Goal: Communication & Community: Answer question/provide support

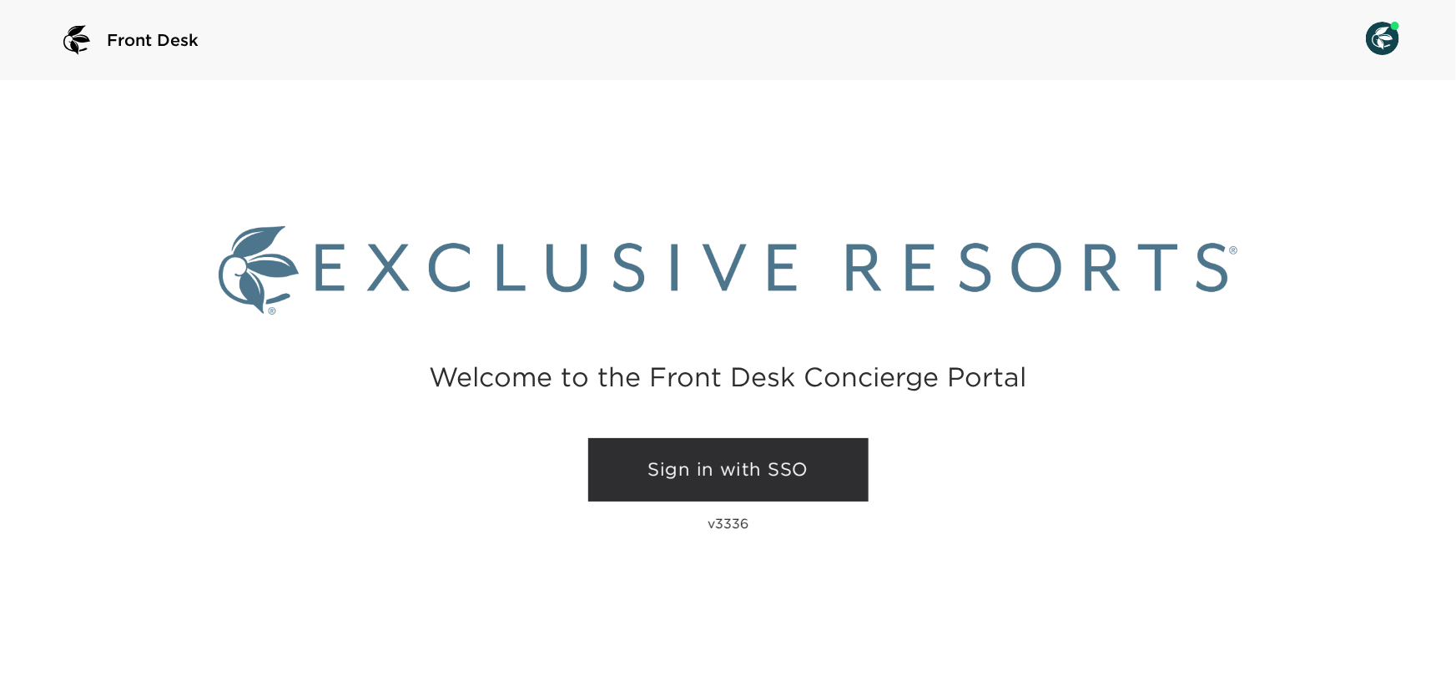
click at [742, 469] on link "Sign in with SSO" at bounding box center [728, 469] width 280 height 63
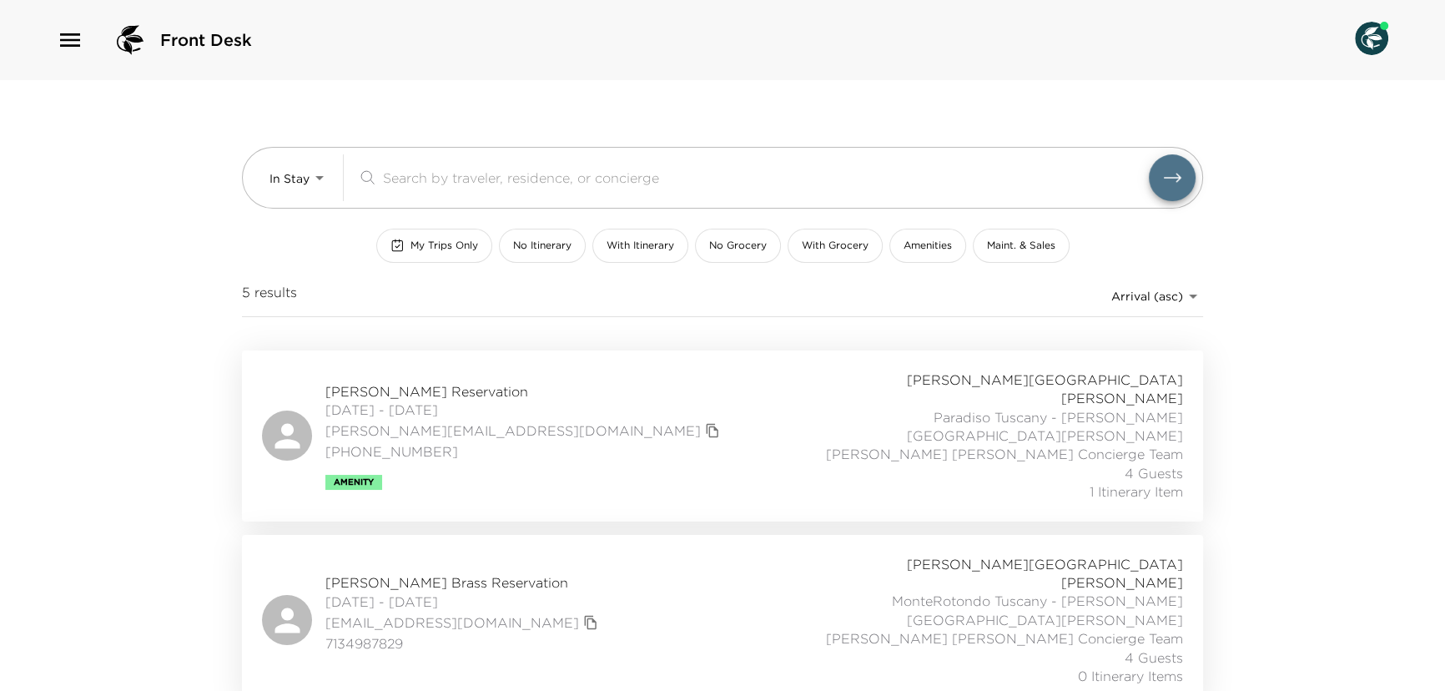
click at [64, 41] on icon "button" at bounding box center [70, 39] width 20 height 13
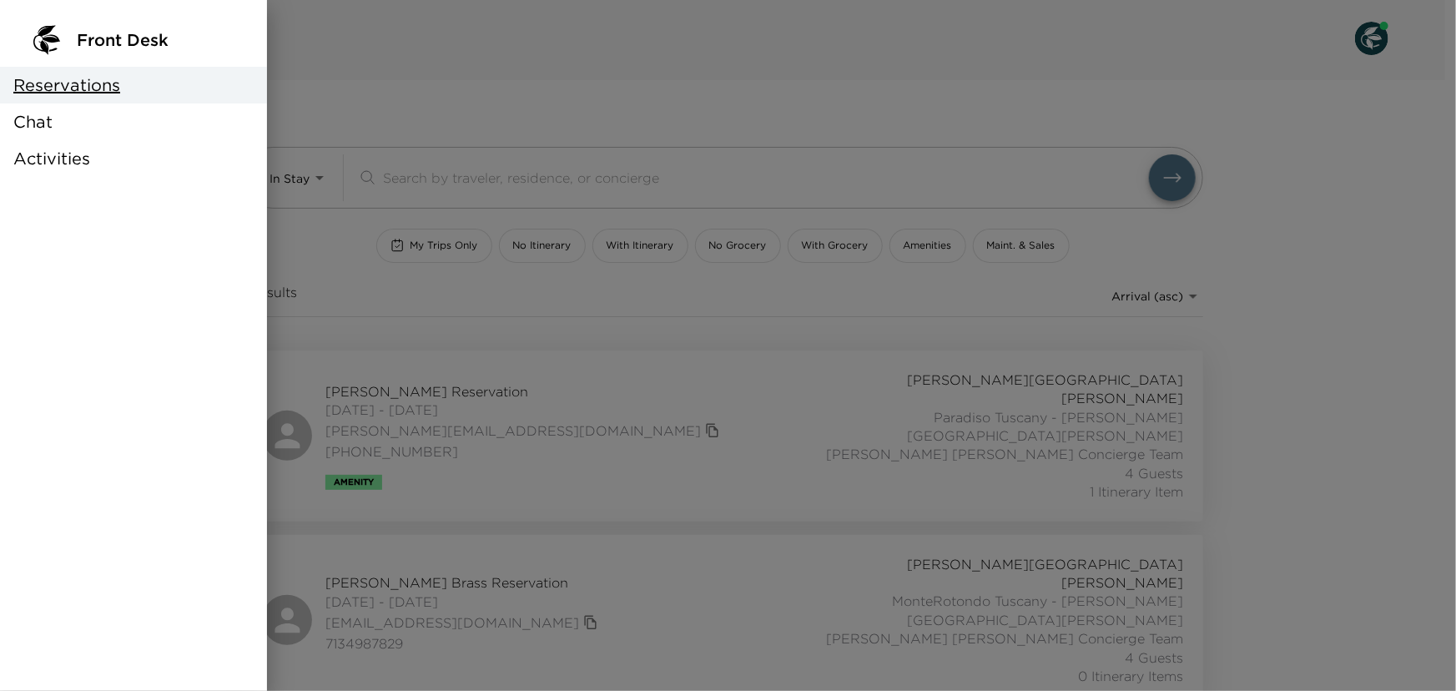
click at [54, 117] on div "Chat" at bounding box center [133, 121] width 267 height 37
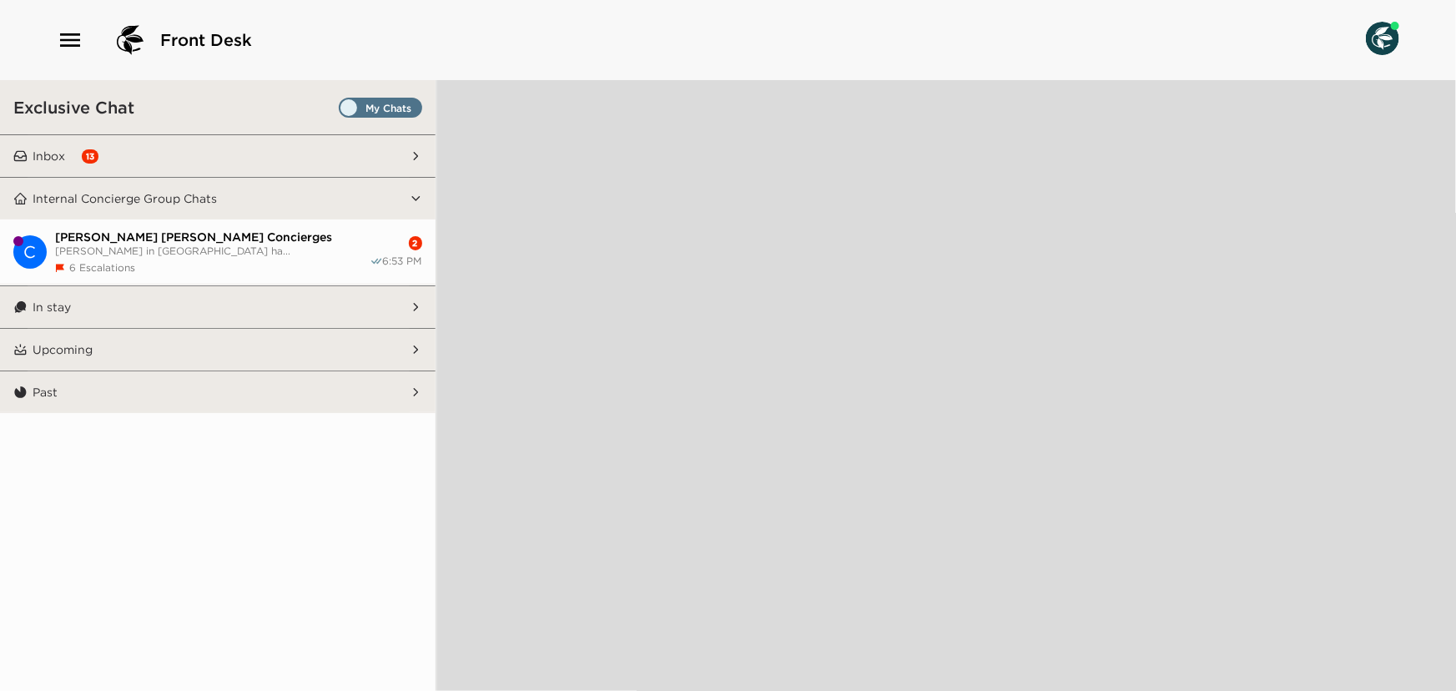
click at [391, 109] on span "Set all destinations" at bounding box center [380, 112] width 83 height 20
click at [342, 111] on input "Set all destinations" at bounding box center [342, 111] width 0 height 0
click at [332, 198] on button "Internal Concierge Group Chats" at bounding box center [219, 199] width 382 height 42
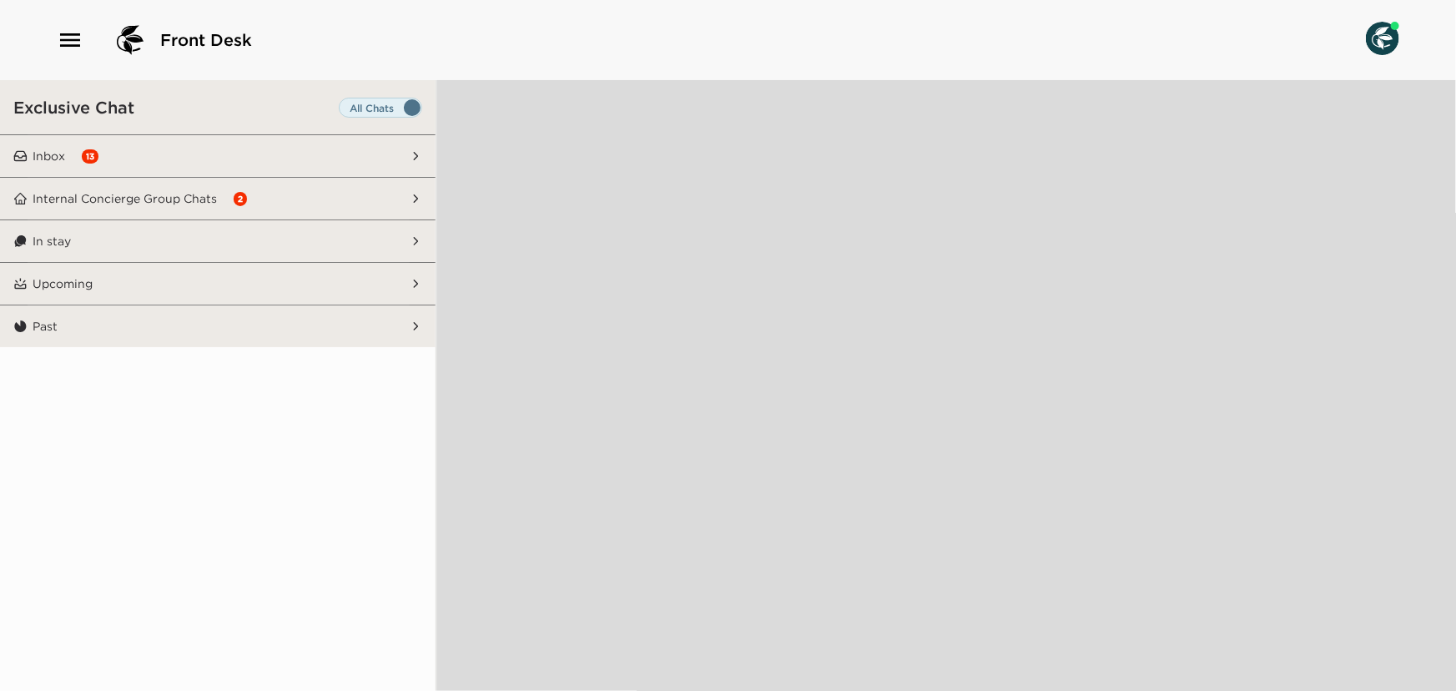
click at [332, 160] on button "Inbox 13" at bounding box center [219, 156] width 382 height 42
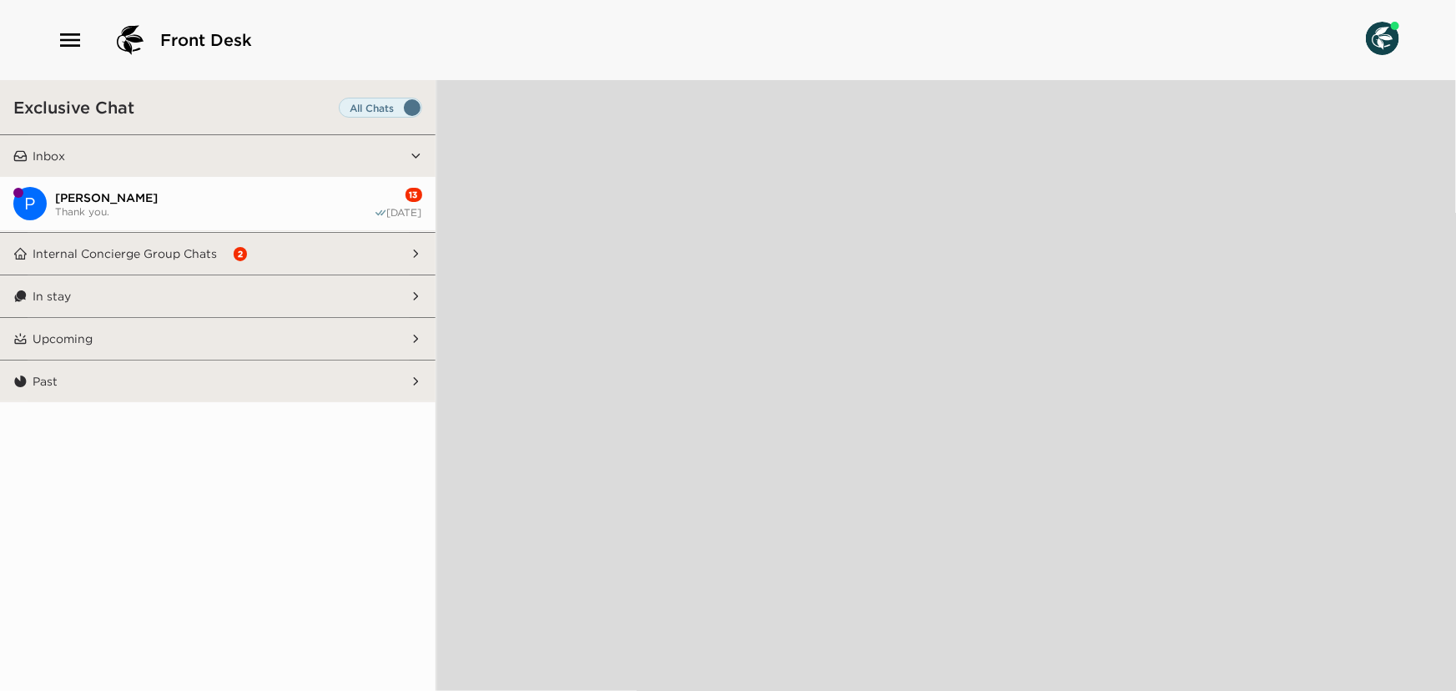
click at [322, 218] on button "P [PERSON_NAME] Thank you. 13 [DATE]" at bounding box center [218, 204] width 436 height 54
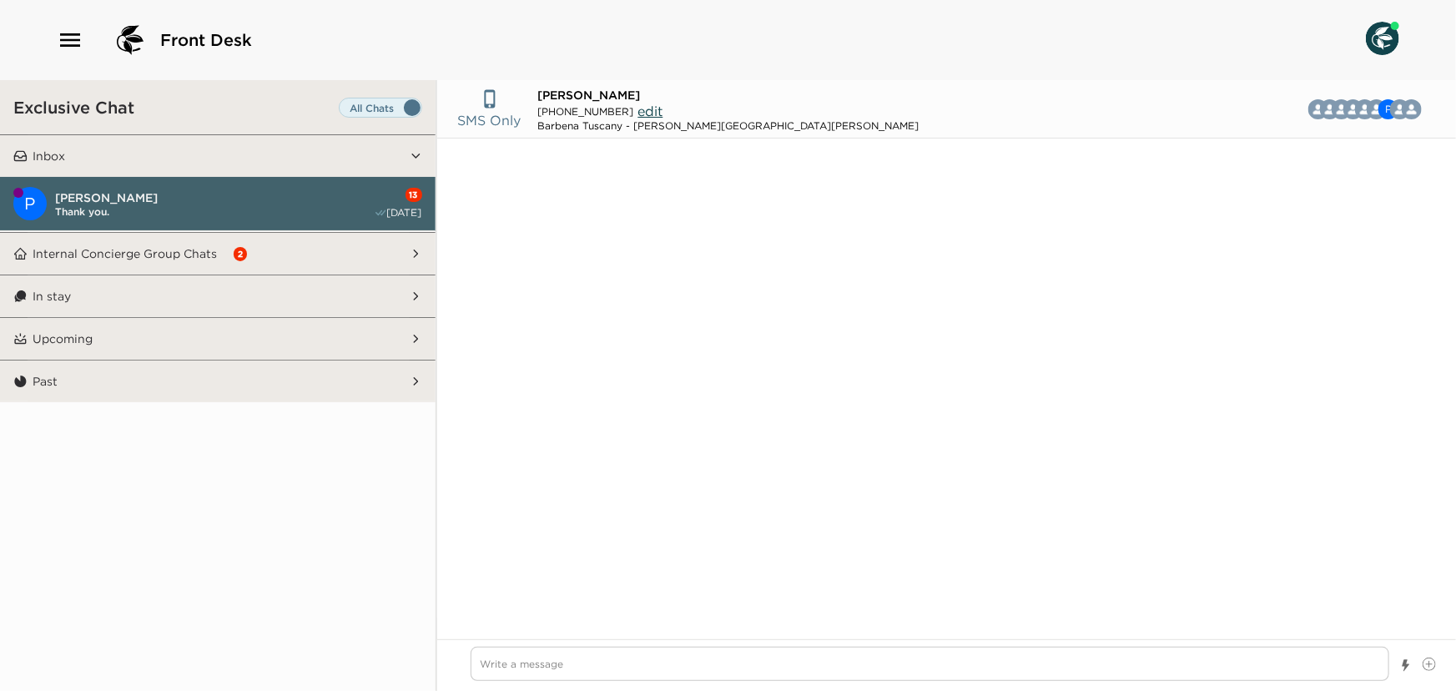
scroll to position [1160, 0]
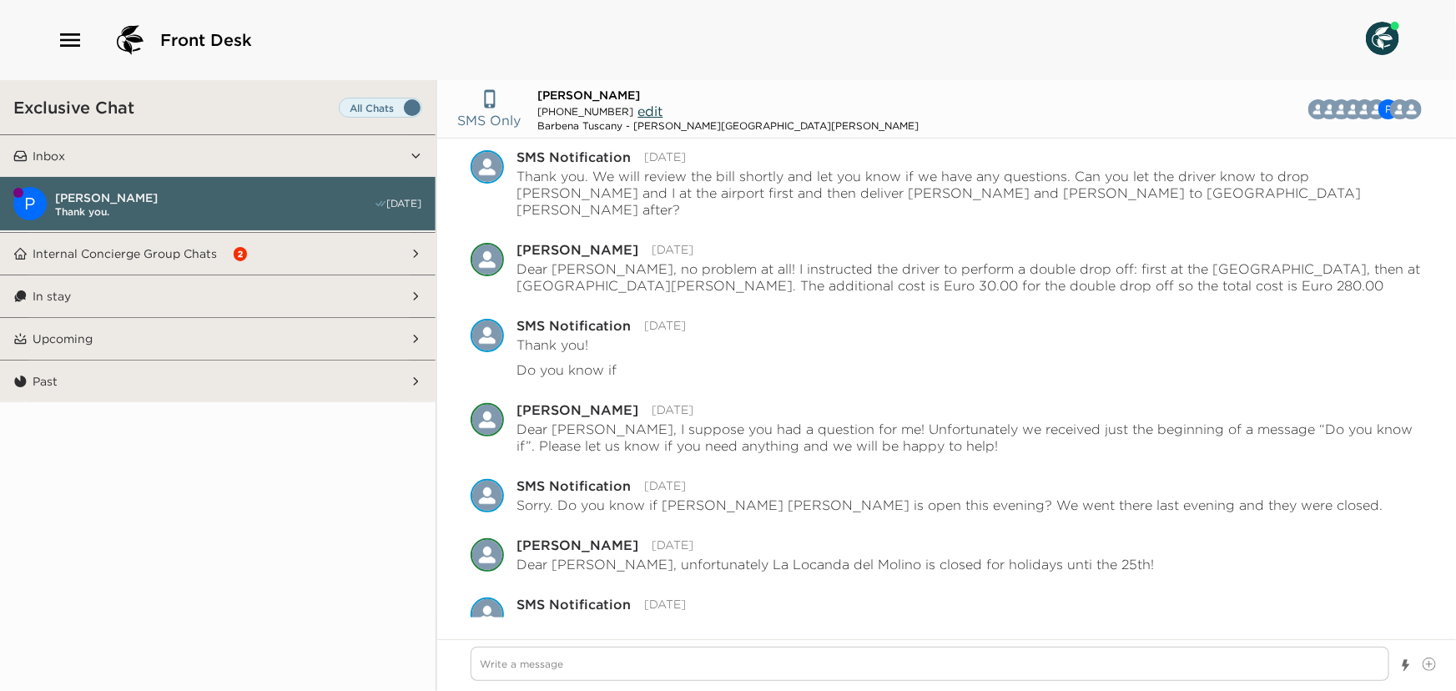
click at [334, 158] on button "Inbox" at bounding box center [219, 156] width 382 height 42
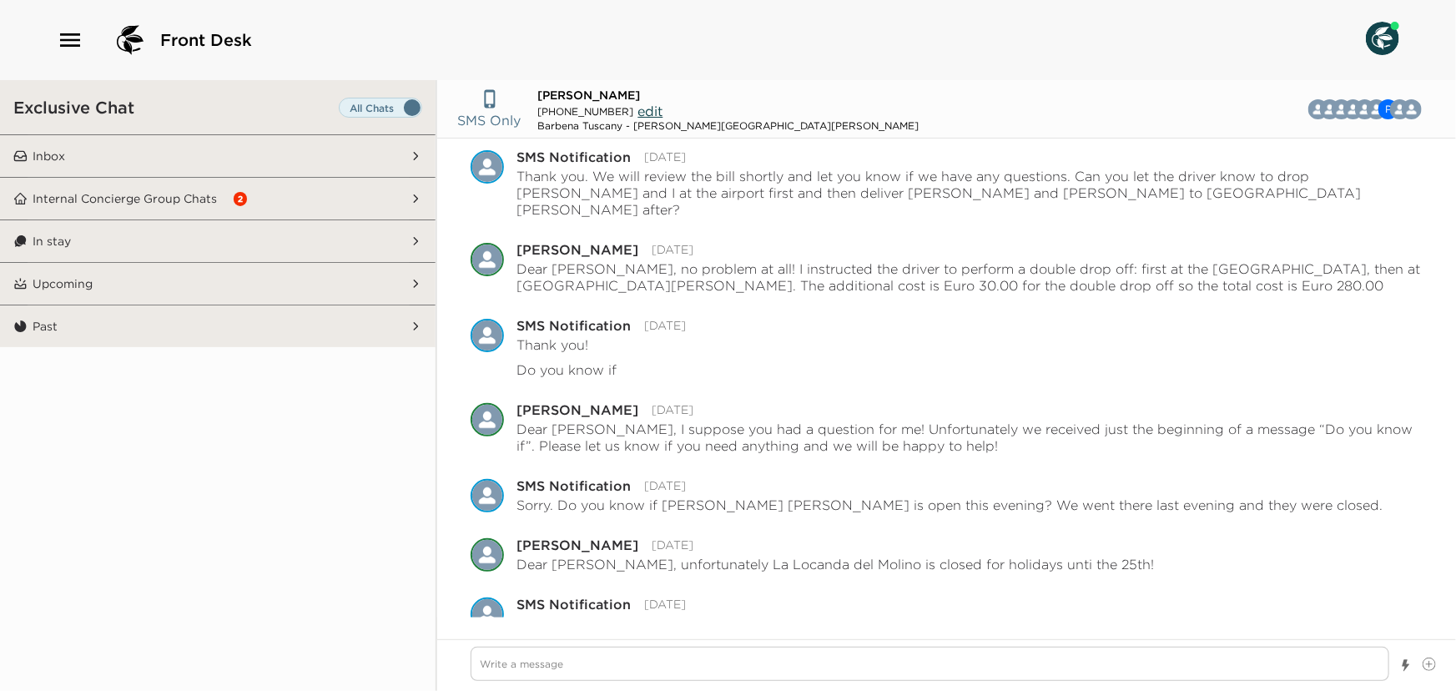
click at [320, 191] on button "Internal Concierge Group Chats 2" at bounding box center [219, 199] width 382 height 42
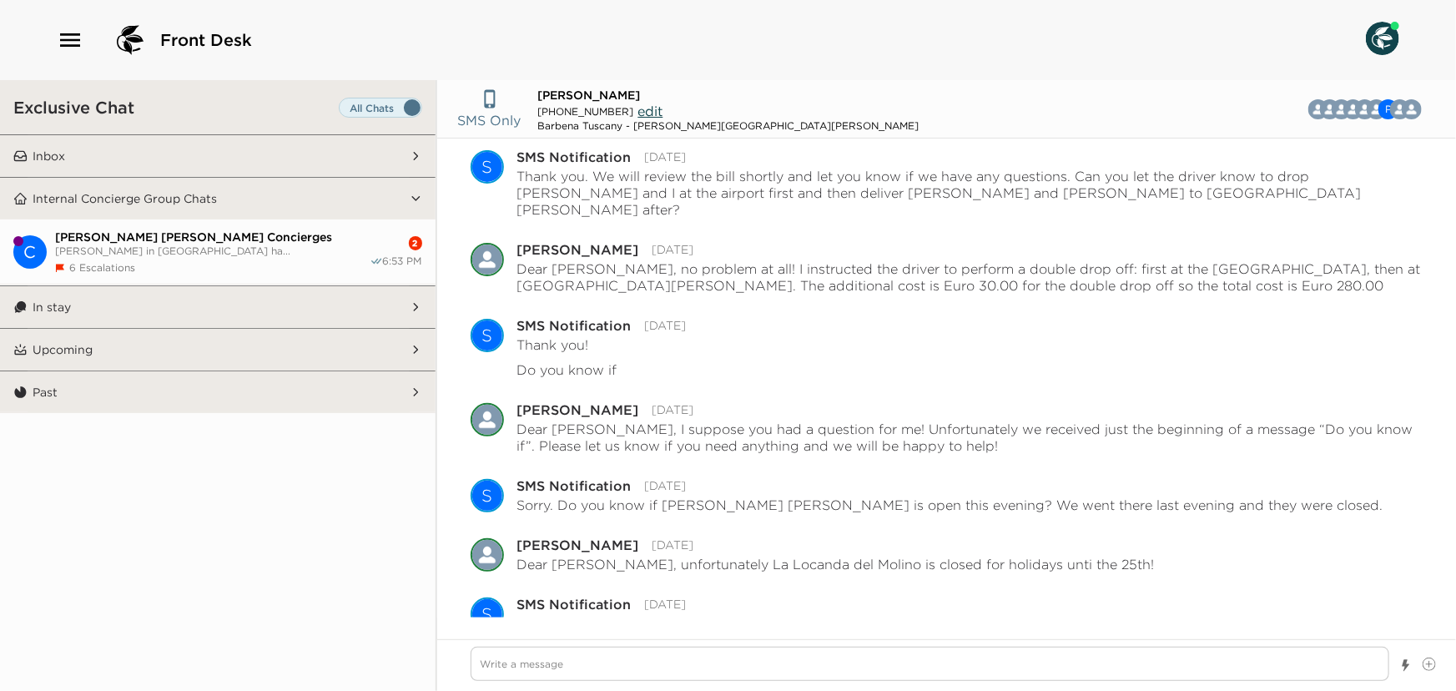
click at [320, 191] on button "Internal Concierge Group Chats" at bounding box center [219, 199] width 382 height 42
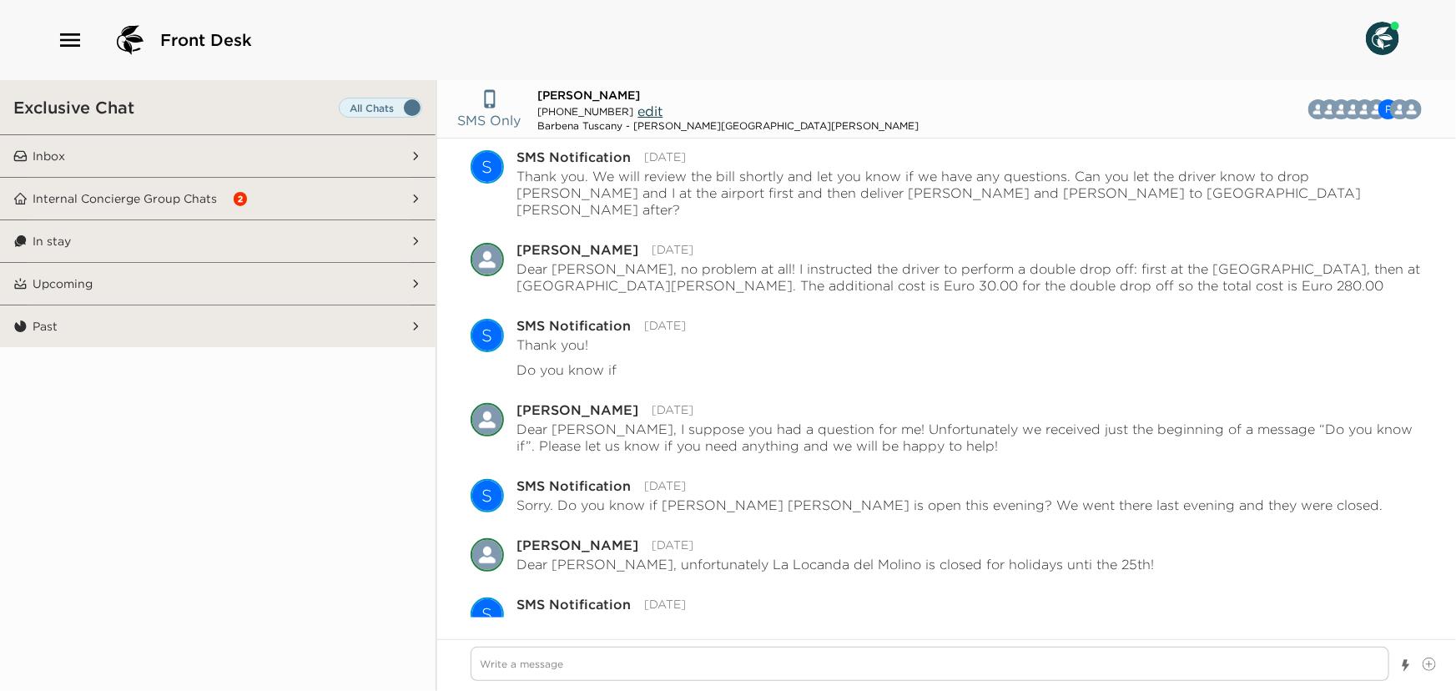
click at [254, 239] on button "In stay" at bounding box center [219, 241] width 382 height 42
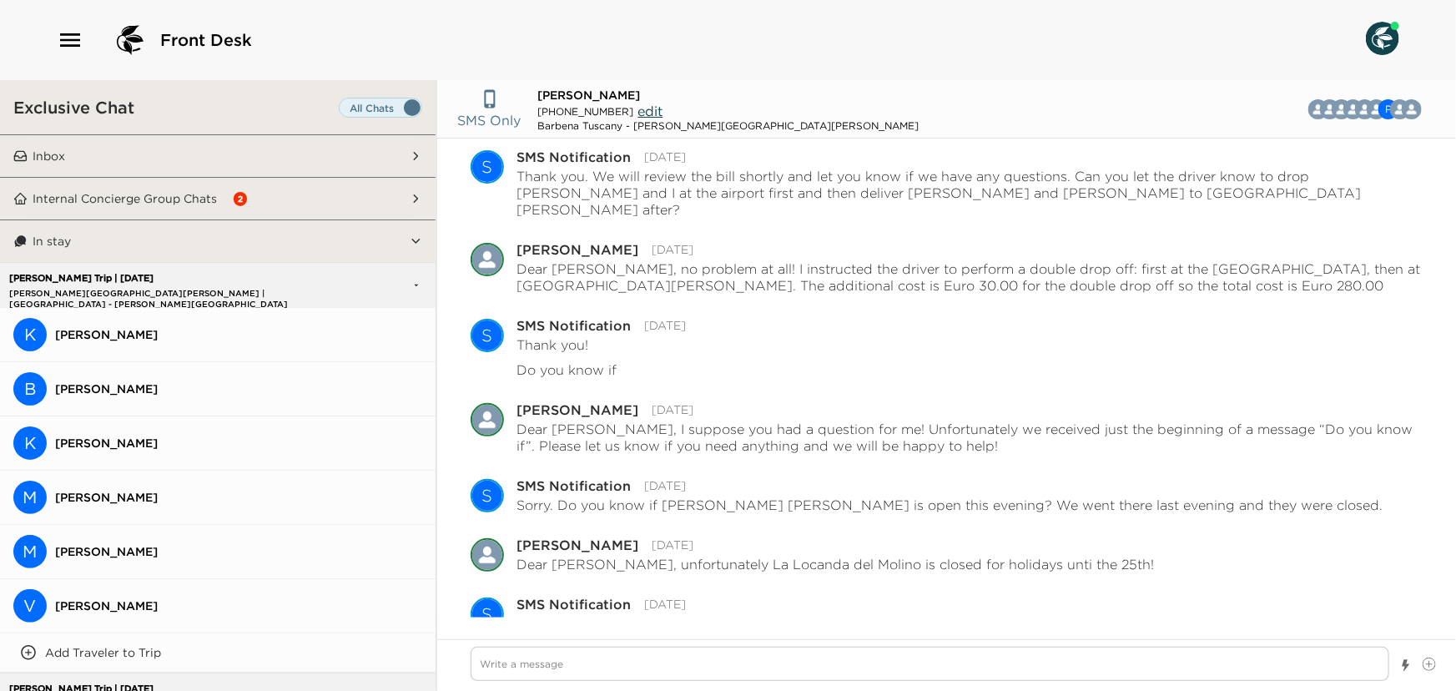
click at [239, 333] on span "[PERSON_NAME]" at bounding box center [238, 334] width 367 height 15
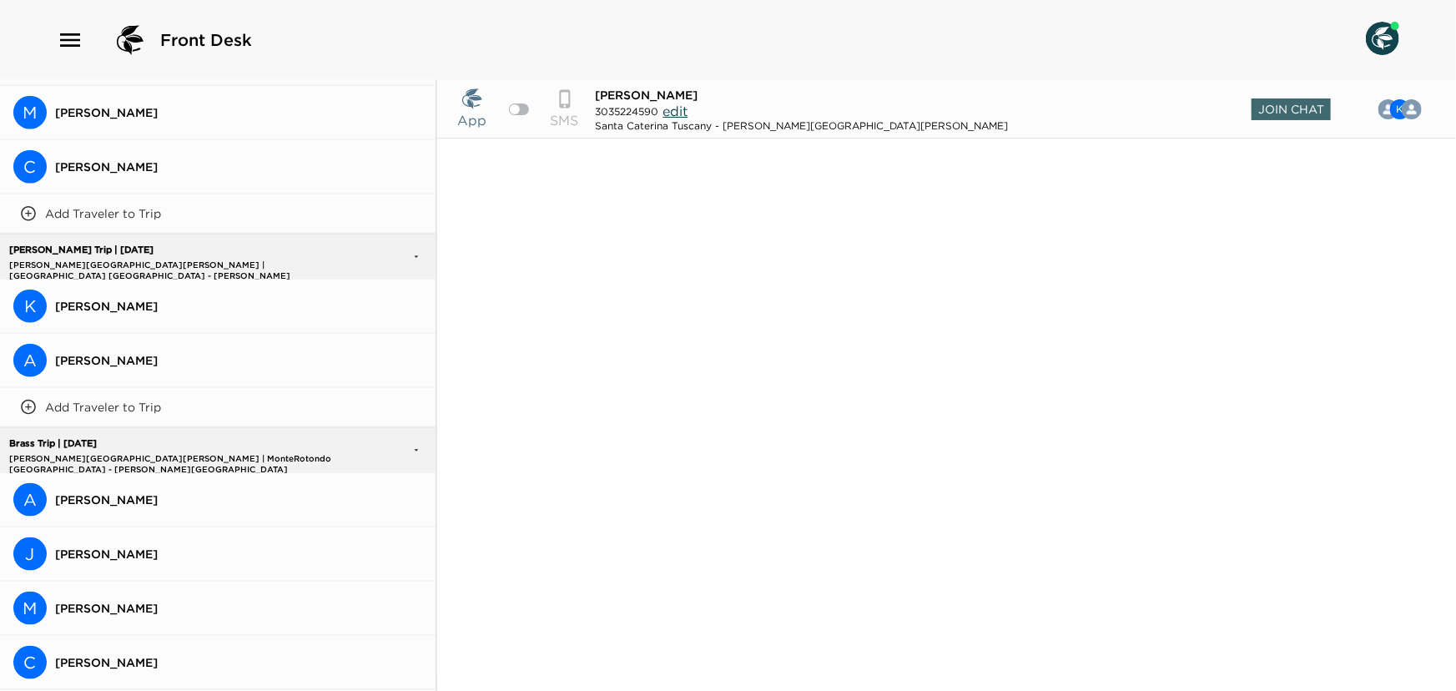
scroll to position [909, 0]
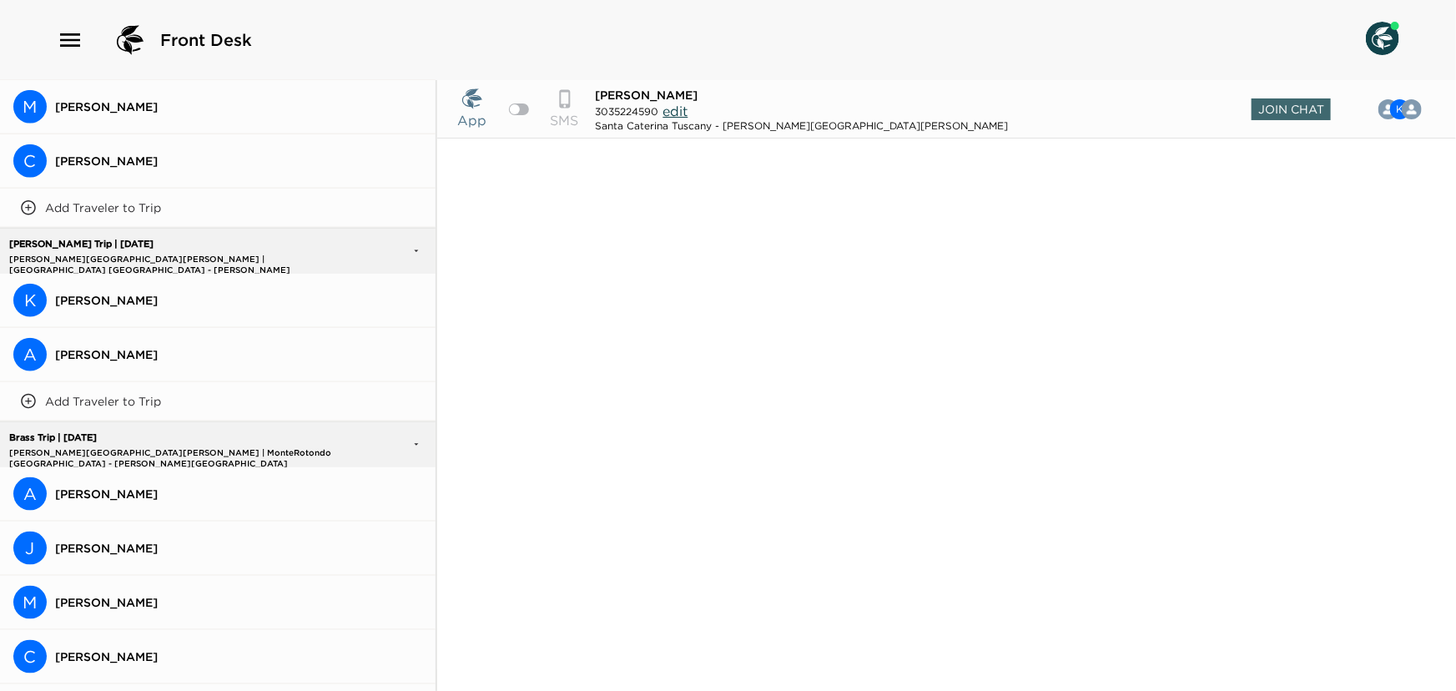
click at [169, 301] on span "[PERSON_NAME]" at bounding box center [238, 300] width 367 height 15
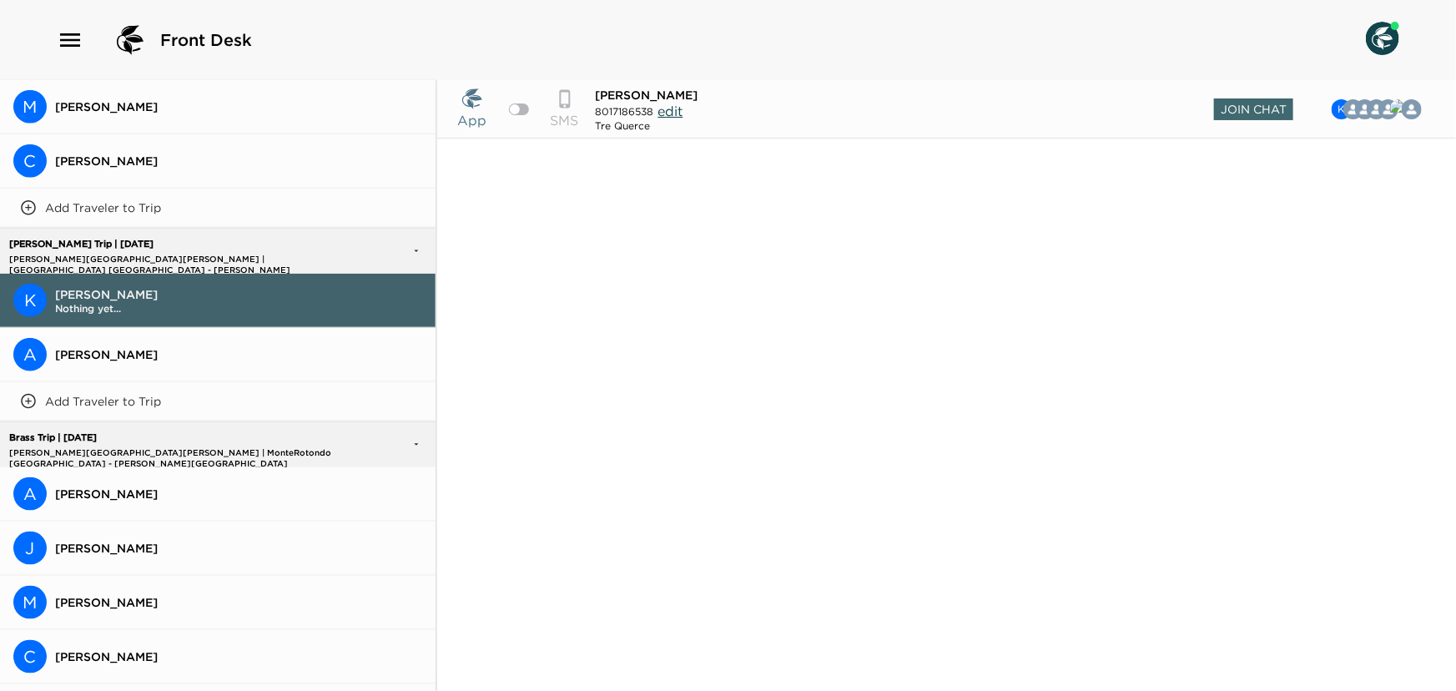
scroll to position [871, 0]
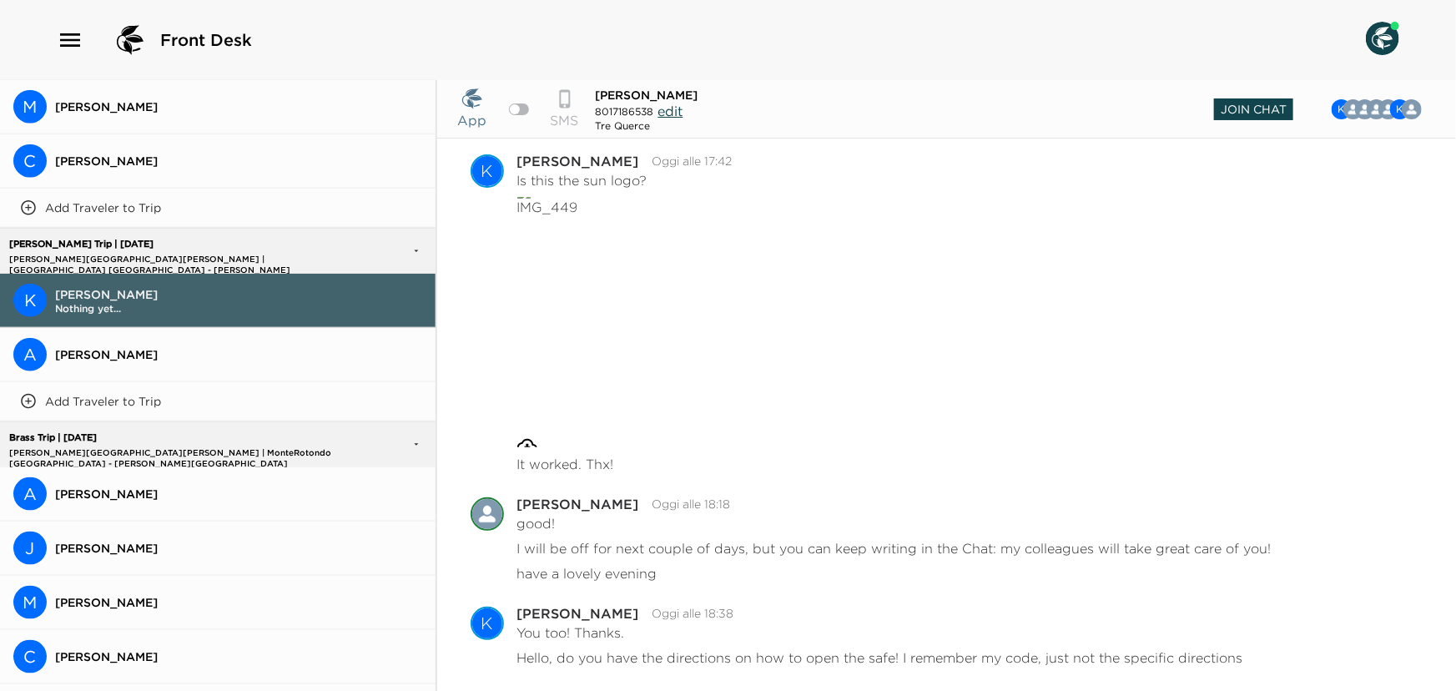
click at [1241, 103] on span "Join Chat" at bounding box center [1253, 109] width 79 height 22
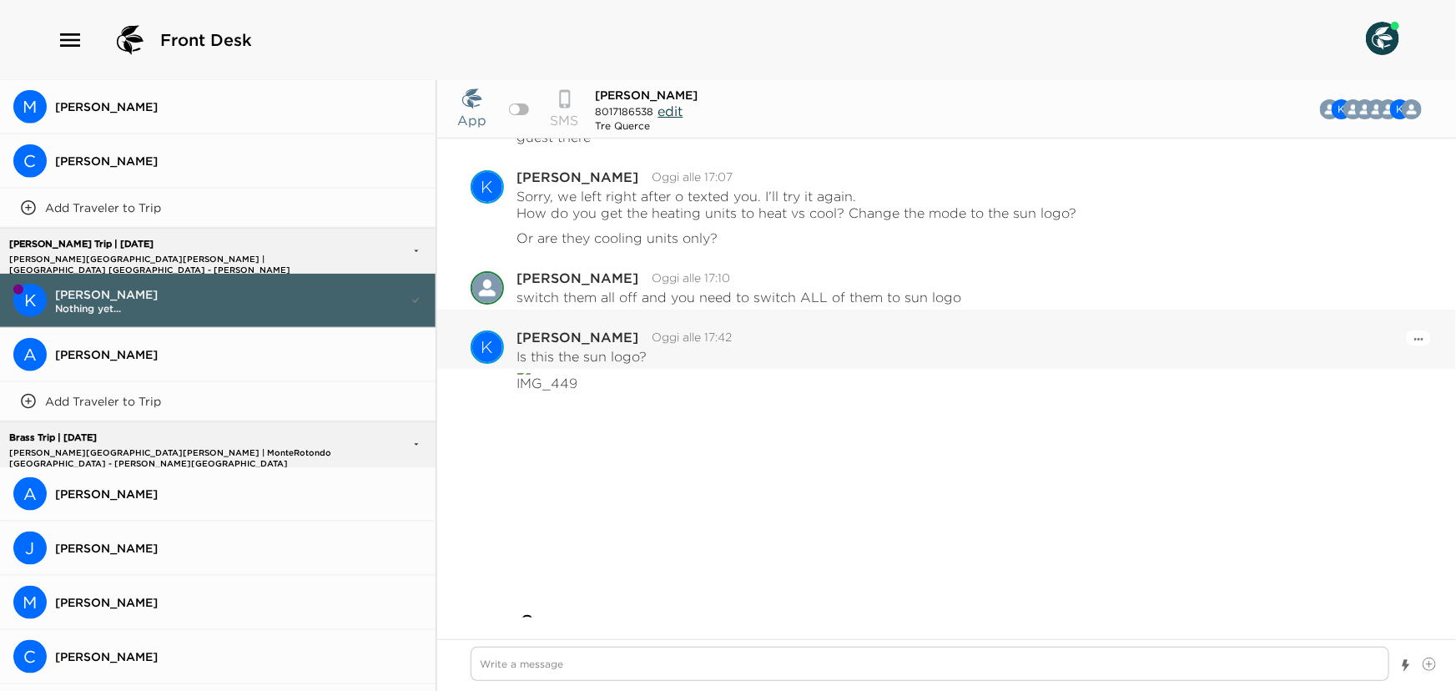
scroll to position [923, 0]
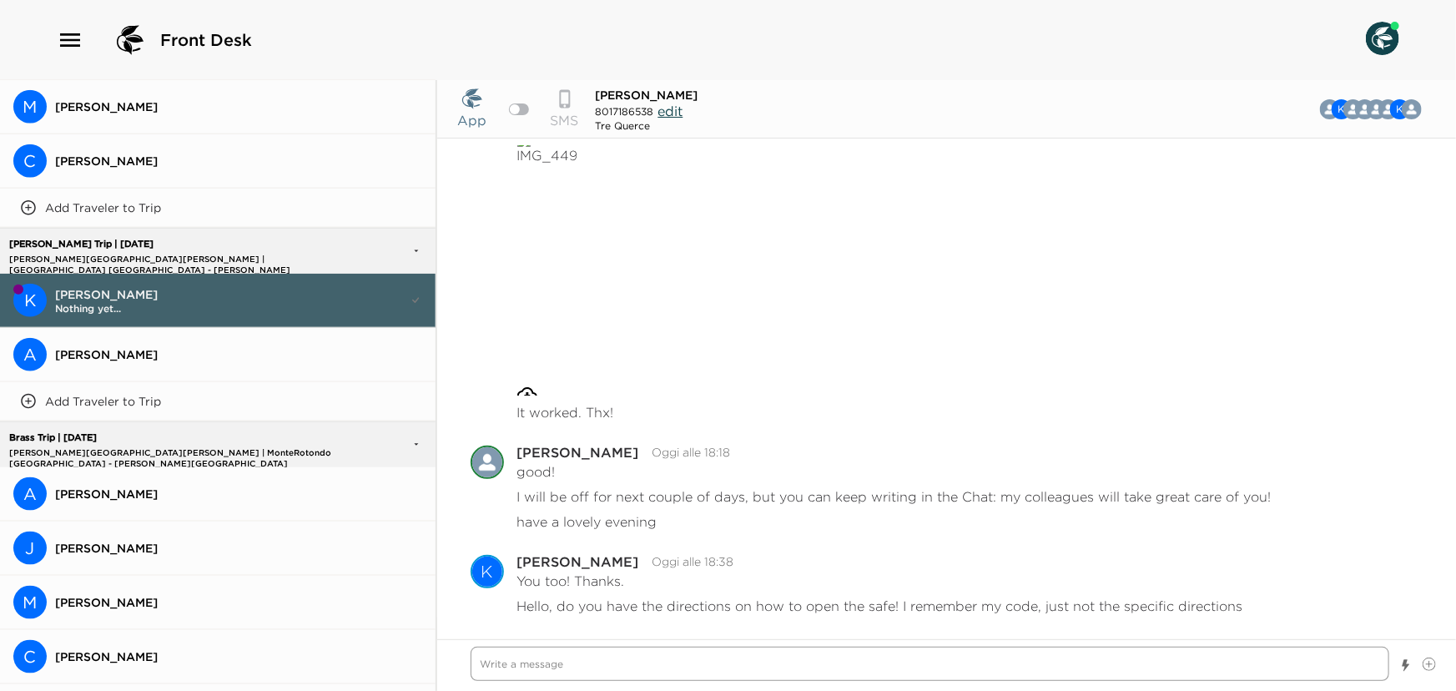
click at [596, 665] on textarea "Write a message" at bounding box center [930, 664] width 919 height 34
type textarea "x"
type textarea "B"
type textarea "x"
type textarea "Bu"
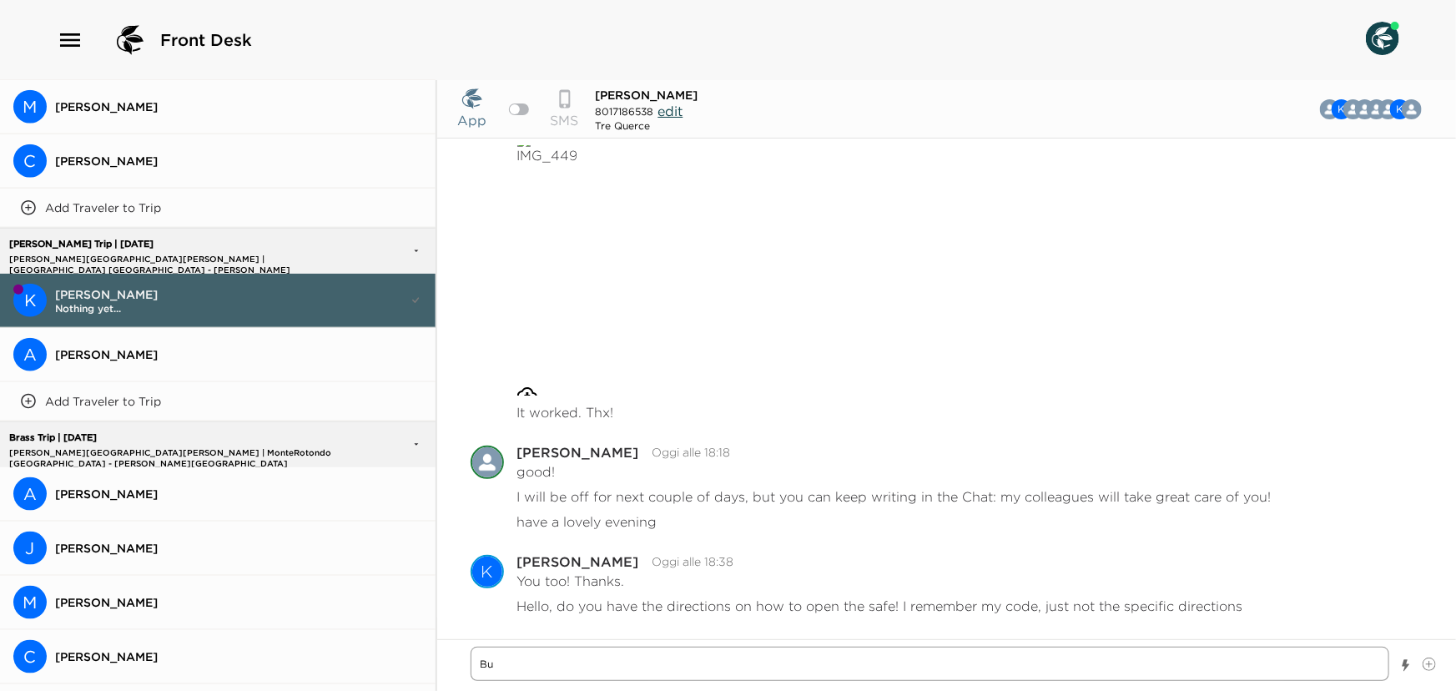
type textarea "x"
type textarea "Buo"
type textarea "x"
type textarea "Buon"
type textarea "x"
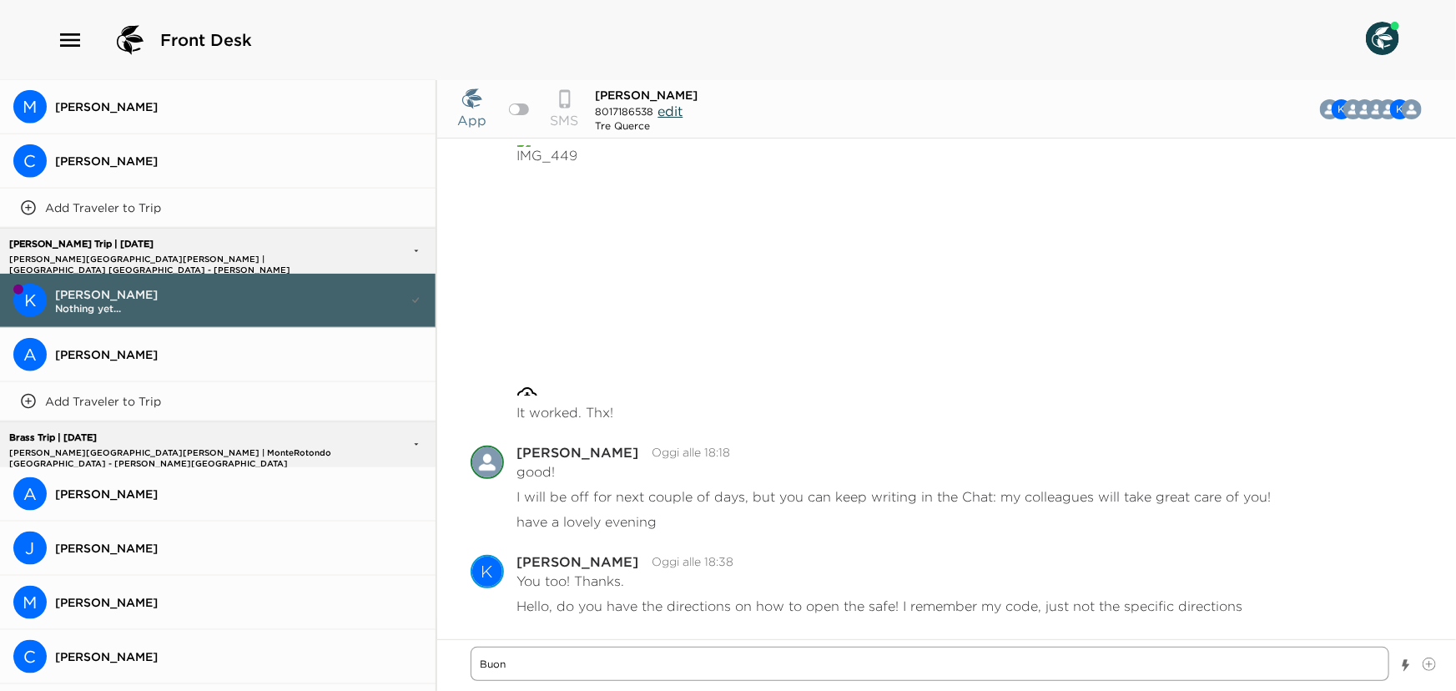
type textarea "Buona"
type textarea "x"
type textarea "Buonas"
type textarea "x"
type textarea "Buonase"
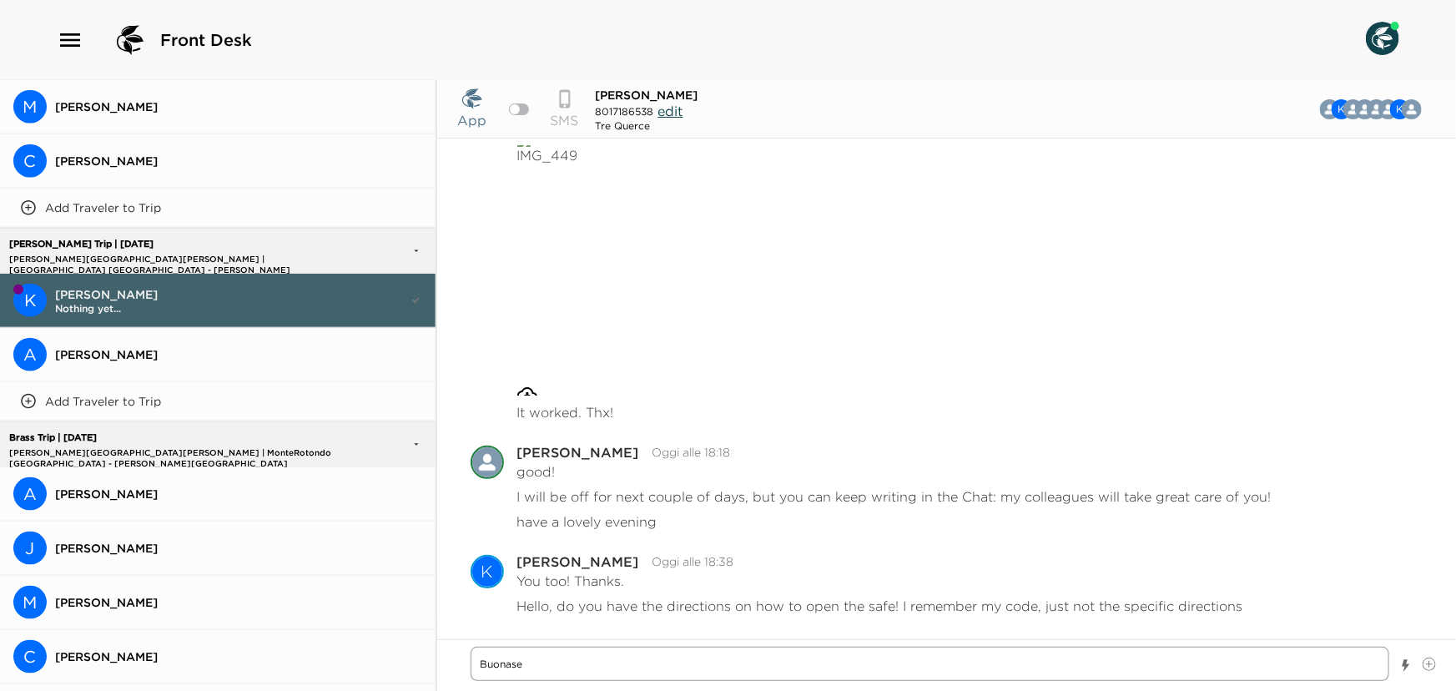
type textarea "x"
type textarea "Buonaser"
type textarea "x"
type textarea "Buonasera"
type textarea "x"
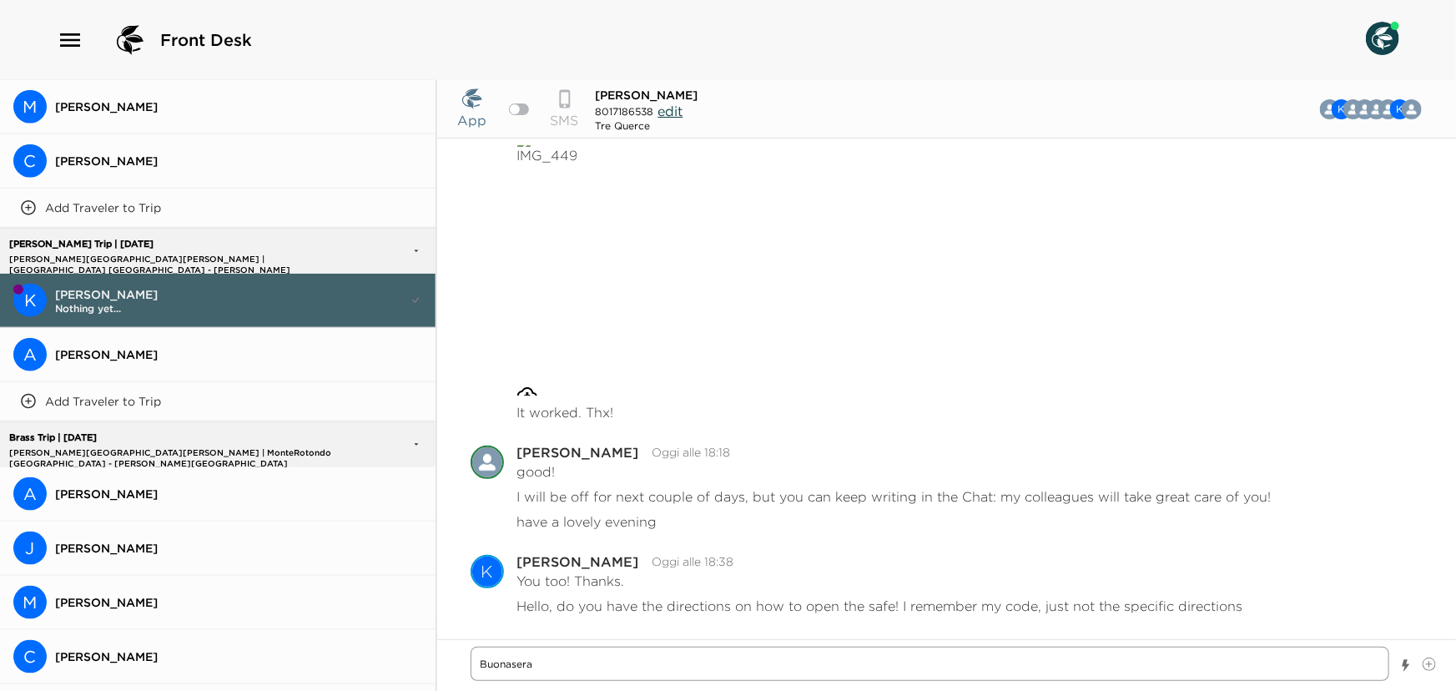
type textarea "Buonasera,"
type textarea "x"
type textarea "Buonasera,"
type textarea "x"
type textarea "Buonasera, p"
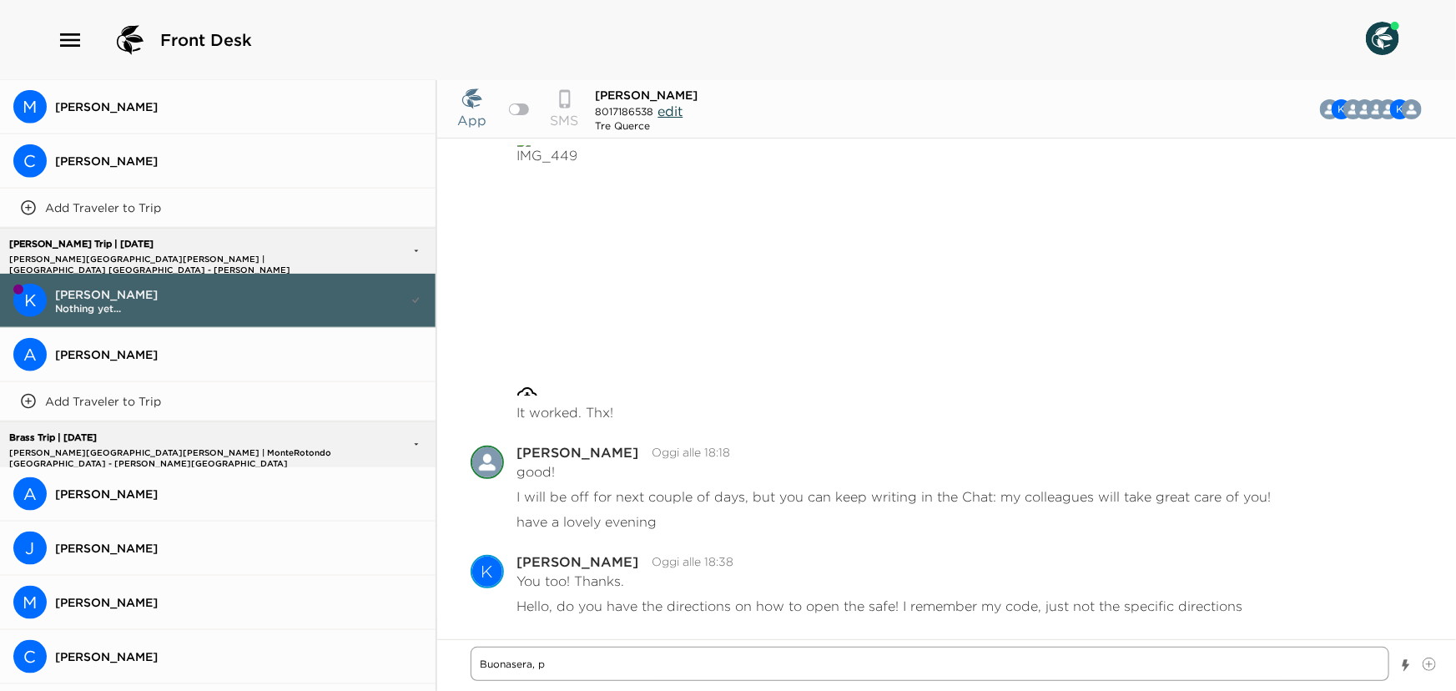
type textarea "x"
type textarea "Buonasera, pl"
type textarea "x"
type textarea "Buonasera, ple"
type textarea "x"
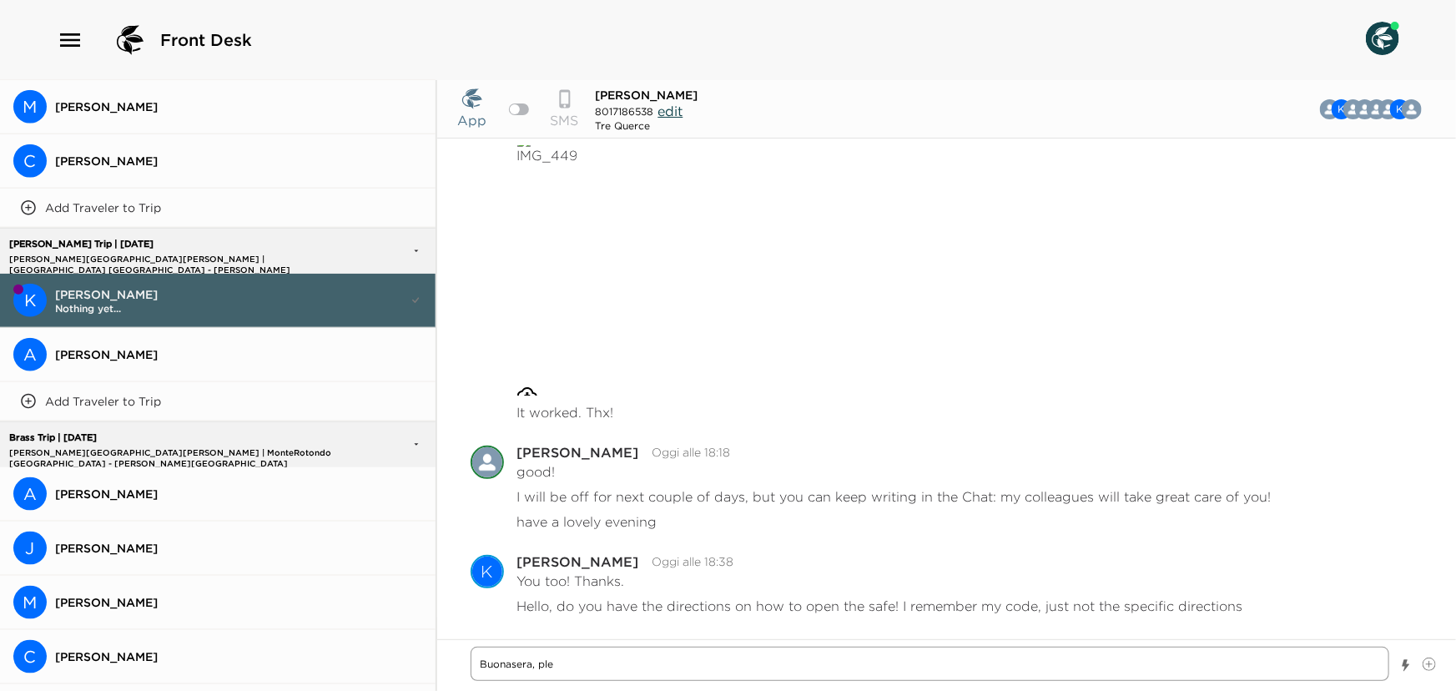
type textarea "Buonasera, plea"
type textarea "x"
type textarea "Buonasera, pleas"
type textarea "x"
type textarea "Buonasera, please"
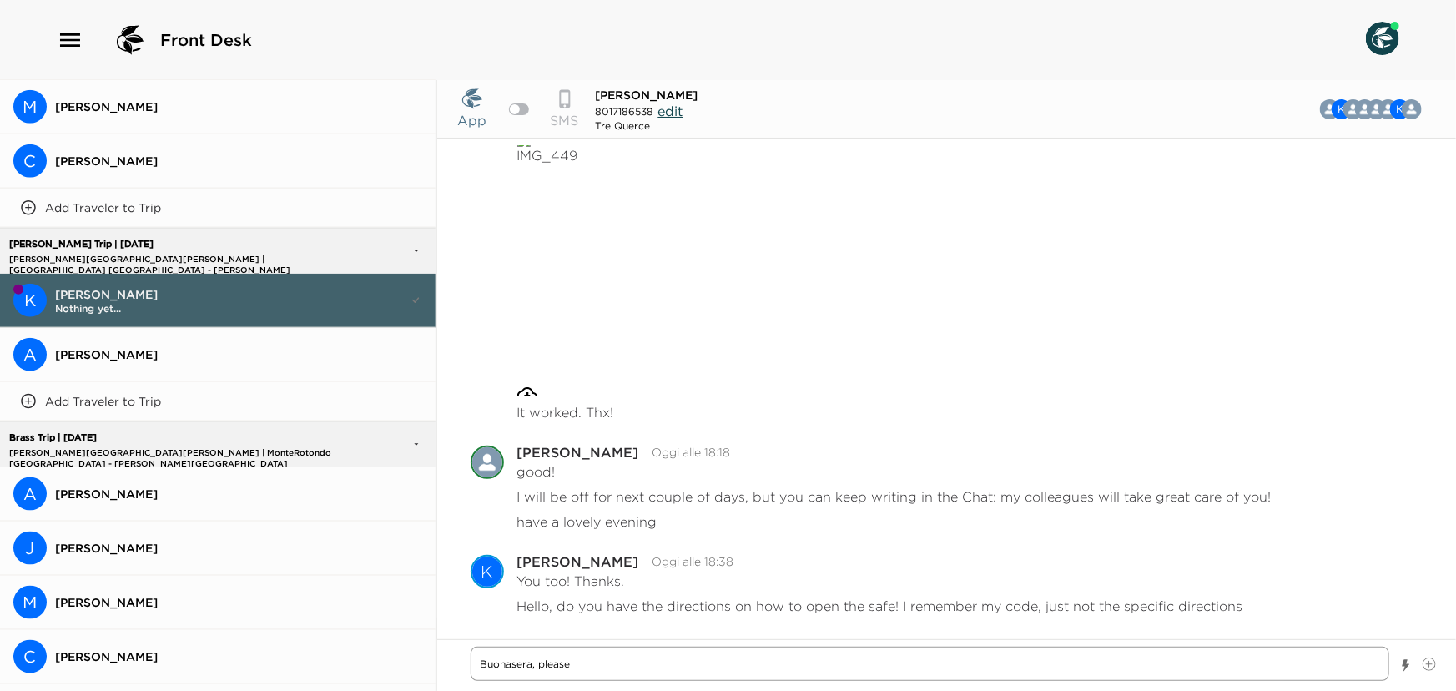
type textarea "x"
type textarea "Buonasera, please"
type textarea "x"
type textarea "Buonasera, please t"
type textarea "x"
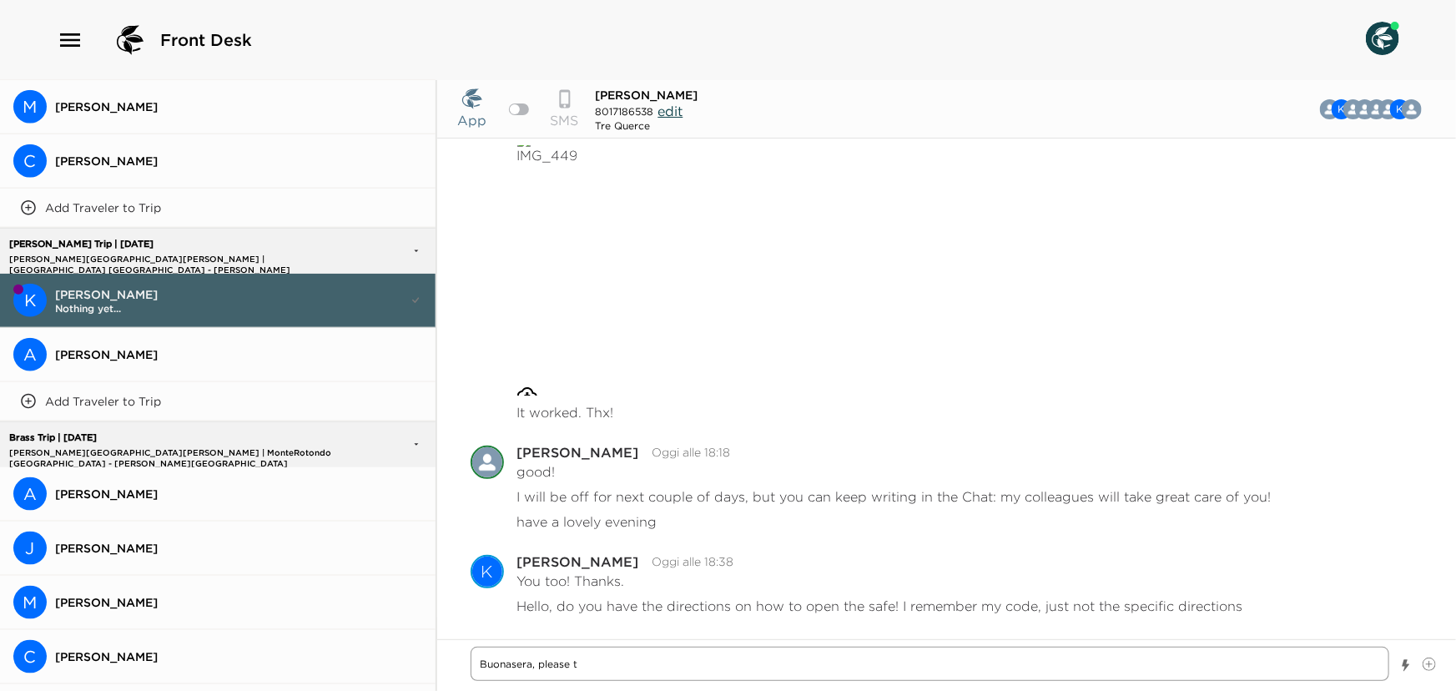
type textarea "Buonasera, please tr"
type textarea "x"
type textarea "Buonasera, please try"
type textarea "x"
type textarea "Buonasera, please try"
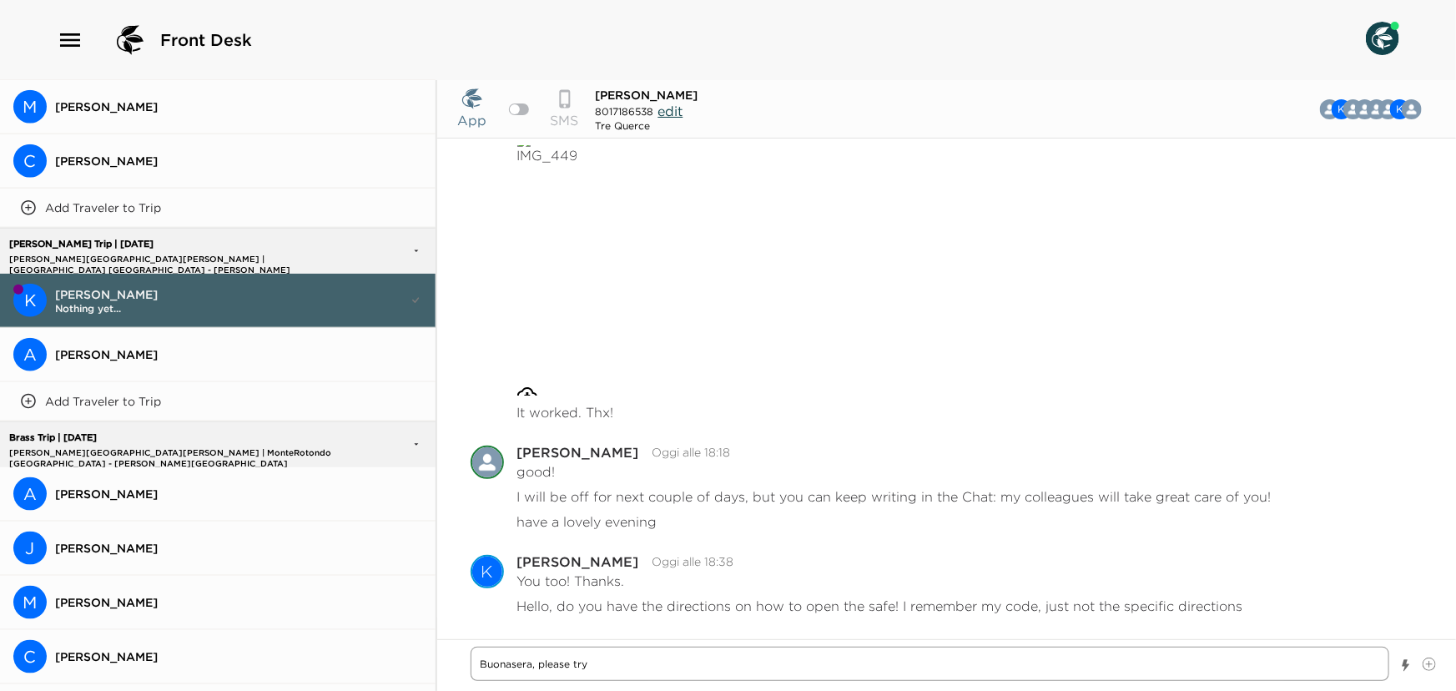
type textarea "x"
type textarea "Buonasera, please try t"
type textarea "x"
type textarea "Buonasera, please try th"
type textarea "x"
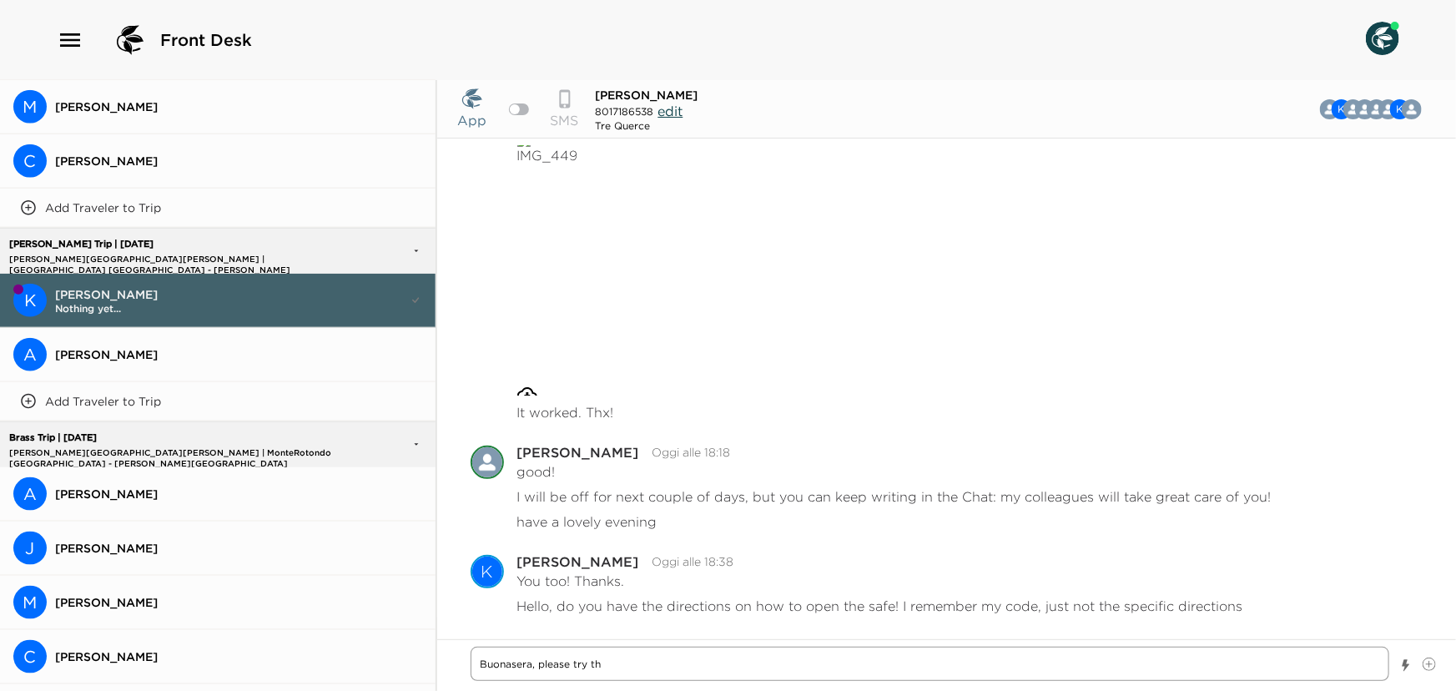
type textarea "Buonasera, please try the"
type textarea "x"
type textarea "Buonasera, please try the"
type textarea "x"
type textarea "Buonasera, please try the f"
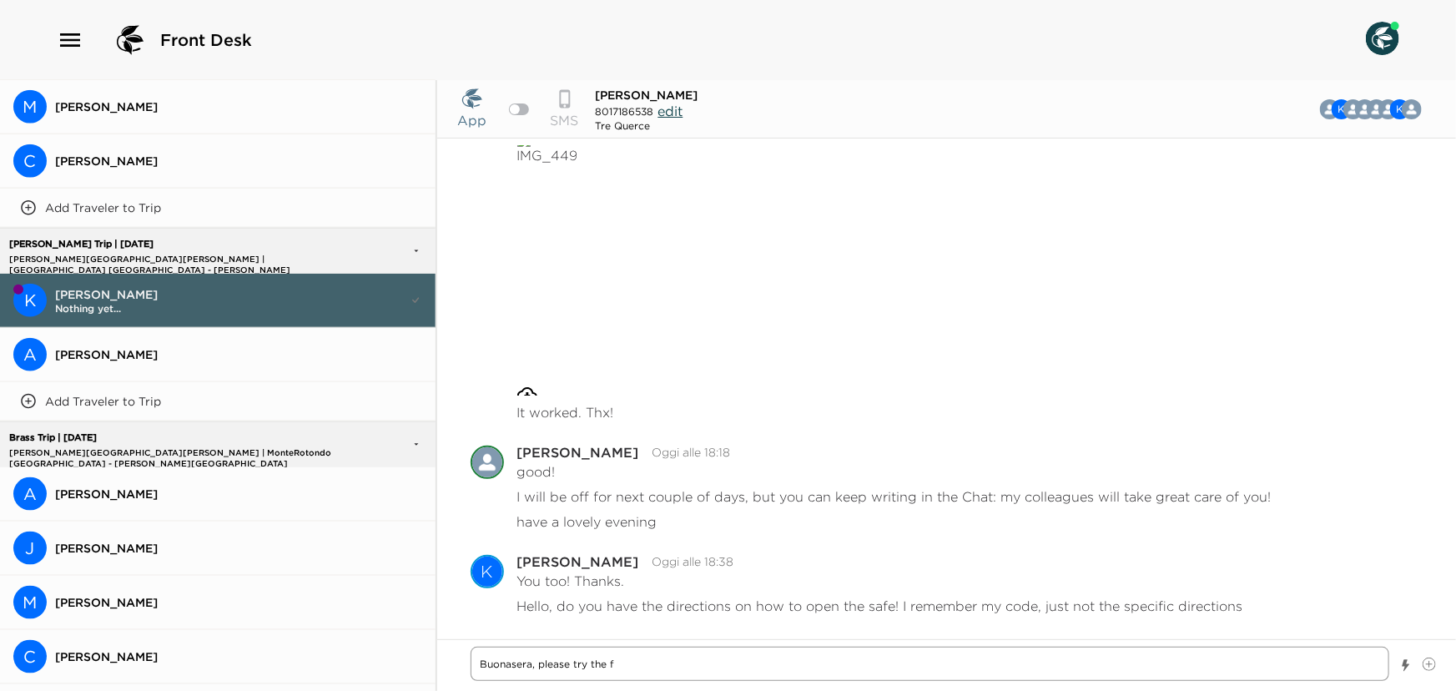
type textarea "x"
type textarea "Buonasera, please try the fo"
type textarea "x"
type textarea "Buonasera, please try the fol"
type textarea "x"
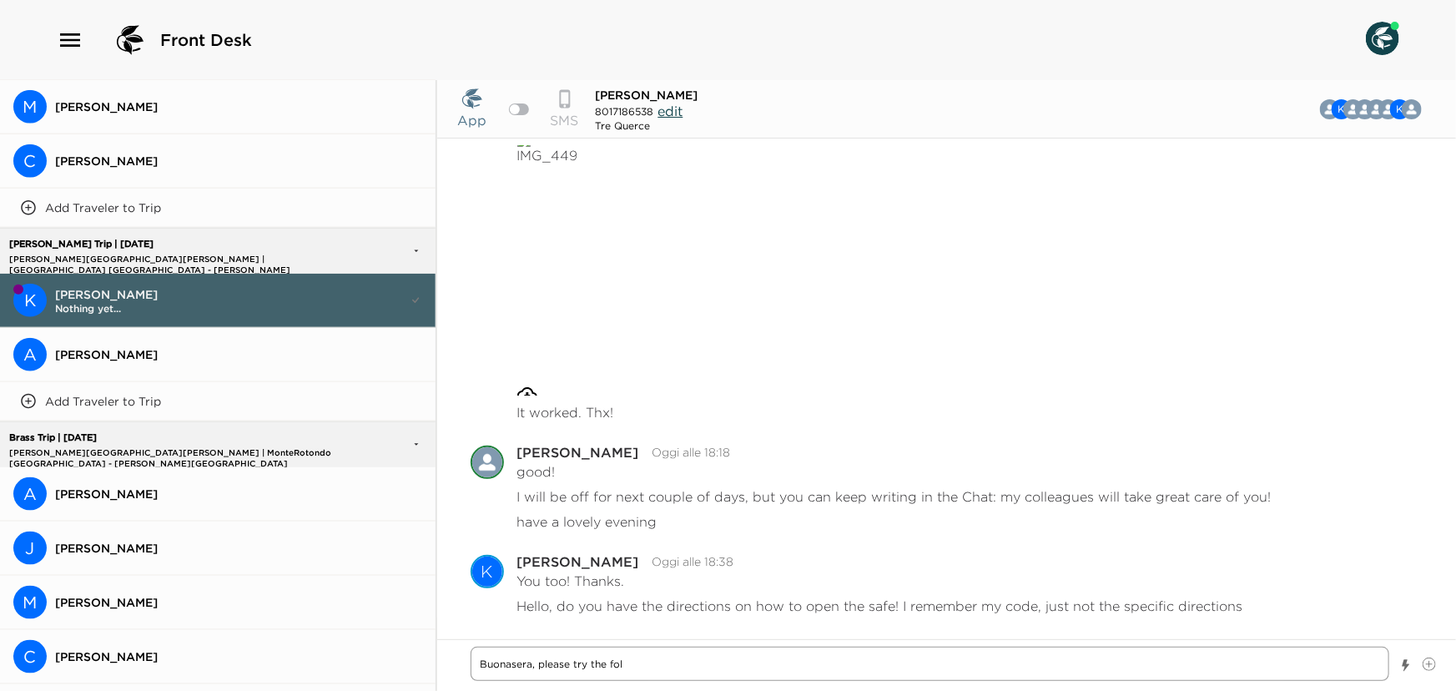
type textarea "Buonasera, please try the foll"
type textarea "x"
type textarea "Buonasera, please try the follo"
type textarea "x"
type textarea "Buonasera, please try the follow"
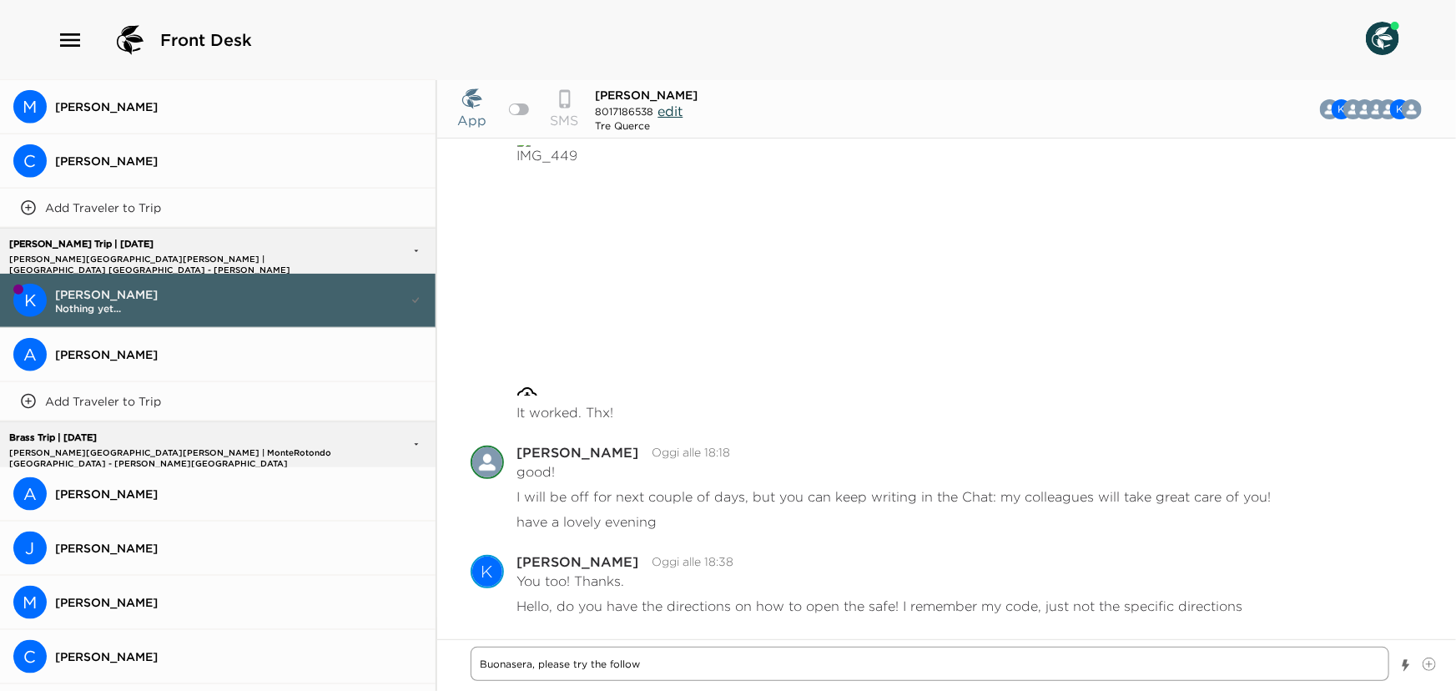
type textarea "x"
type textarea "Buonasera, please try the followi"
type textarea "x"
type textarea "Buonasera, please try the followin"
type textarea "x"
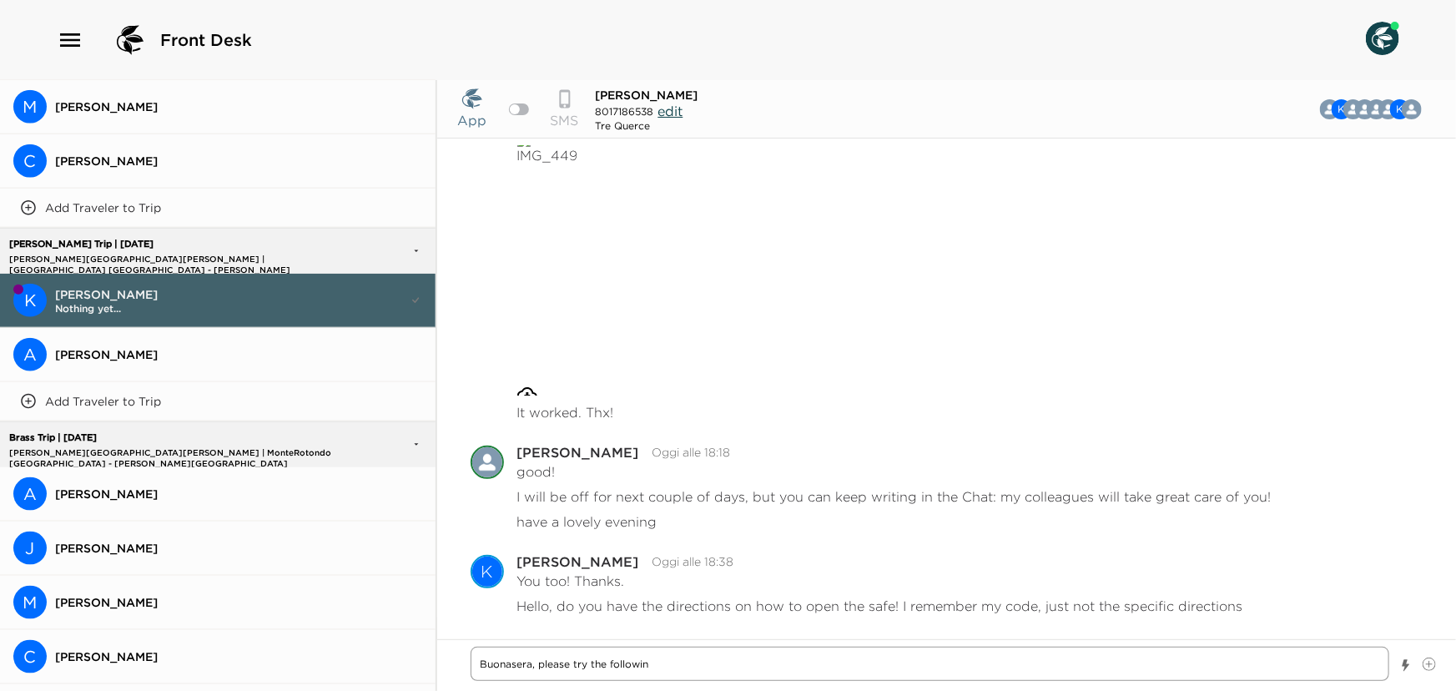
type textarea "Buonasera, please try the following"
type textarea "x"
type textarea "Buonasera, please try the following"
type textarea "x"
type textarea "Buonasera, please try the following i"
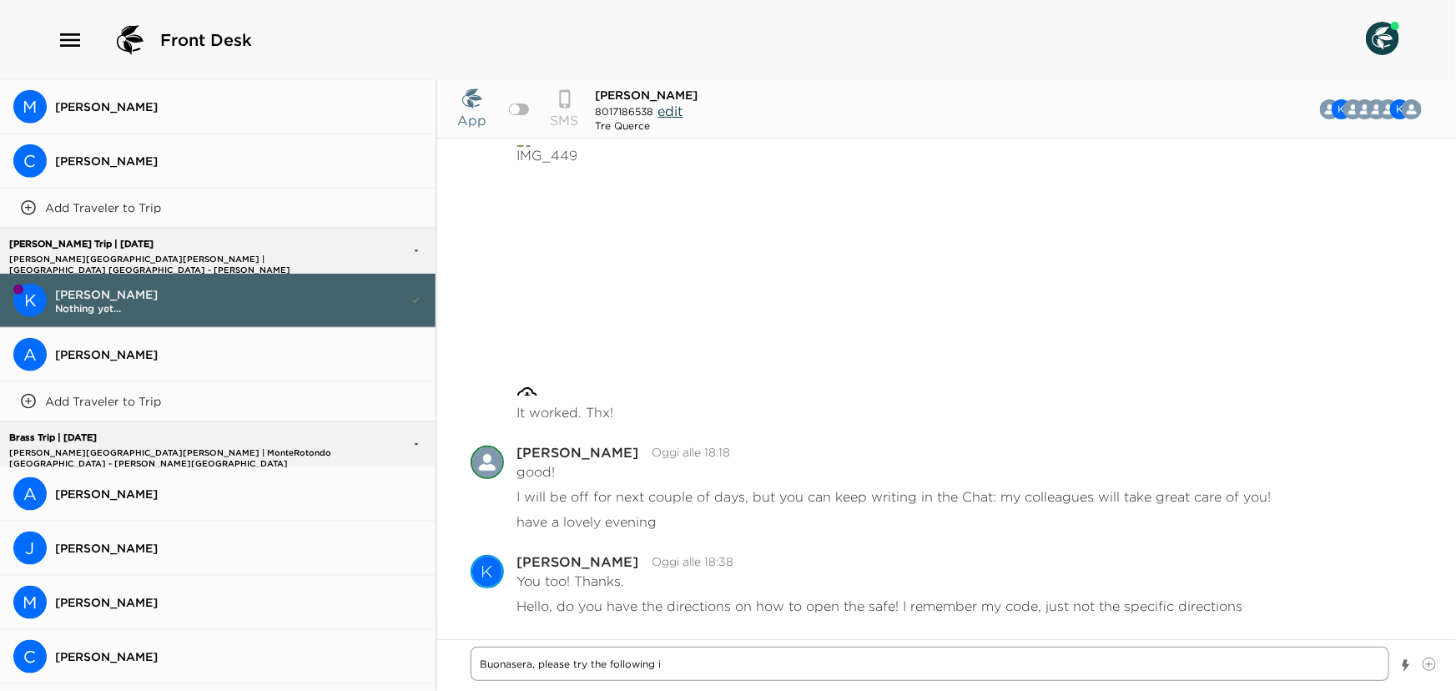
type textarea "x"
type textarea "Buonasera, please try the following in"
type textarea "x"
type textarea "Buonasera, please try the following ins"
type textarea "x"
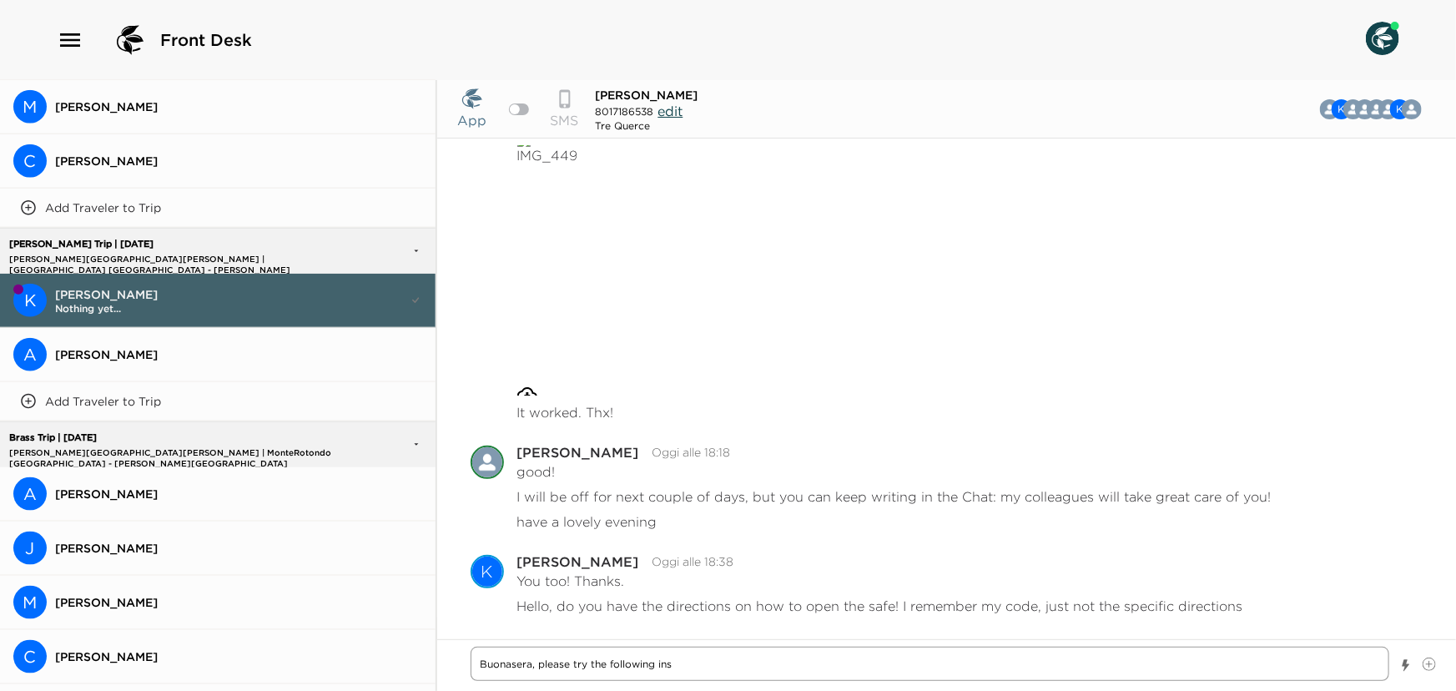
type textarea "Buonasera, please try the following inst"
type textarea "x"
type textarea "Buonasera, please try the following instr"
type textarea "x"
type textarea "Buonasera, please try the following instru"
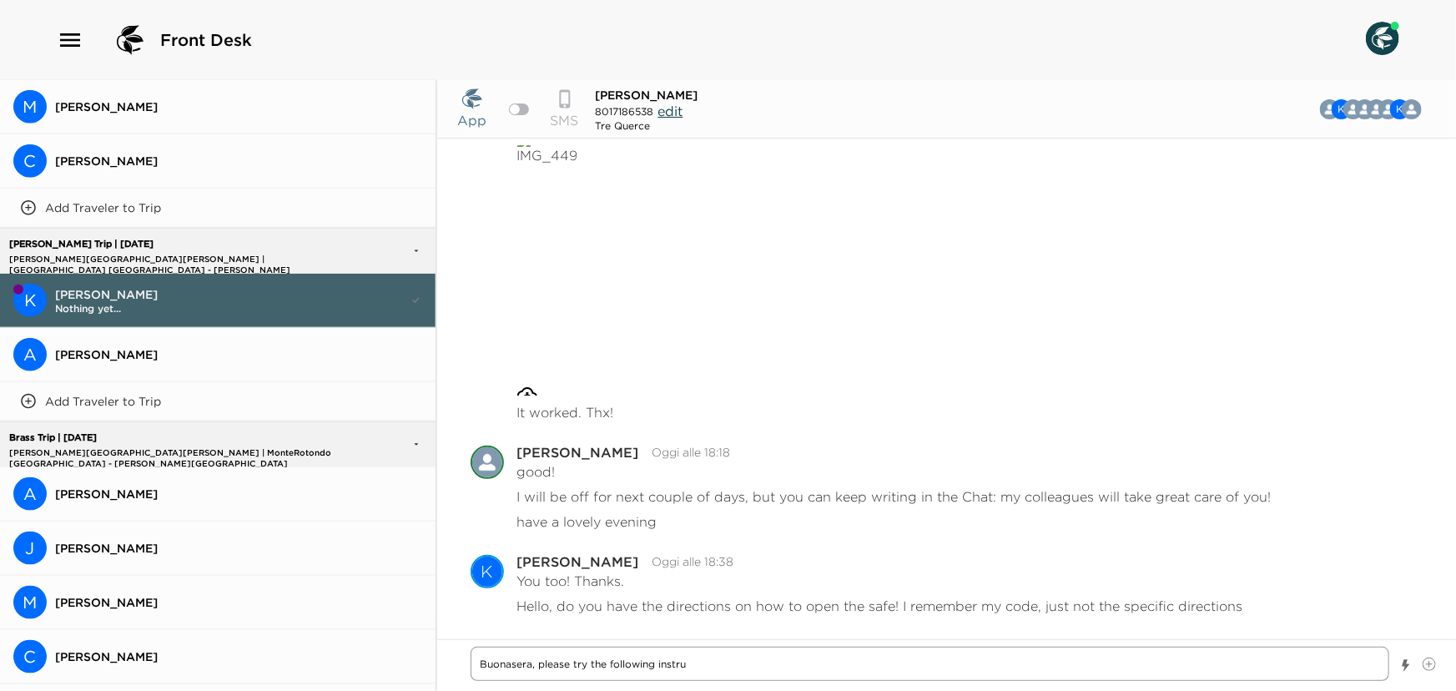
type textarea "x"
type textarea "Buonasera, please try the following instruc"
type textarea "x"
type textarea "Buonasera, please try the following instruct"
type textarea "x"
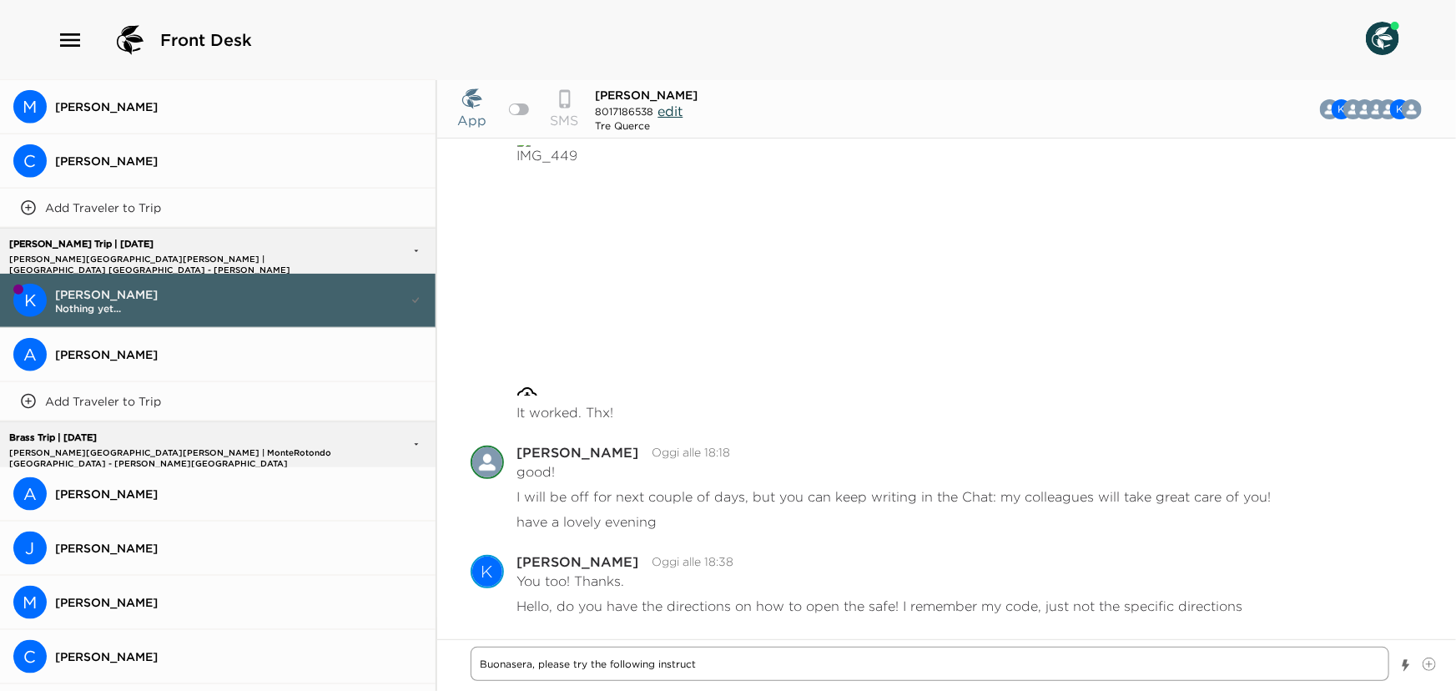
type textarea "Buonasera, please try the following instructi"
type textarea "x"
type textarea "Buonasera, please try the following instructio"
type textarea "x"
type textarea "Buonasera, please try the following instruction"
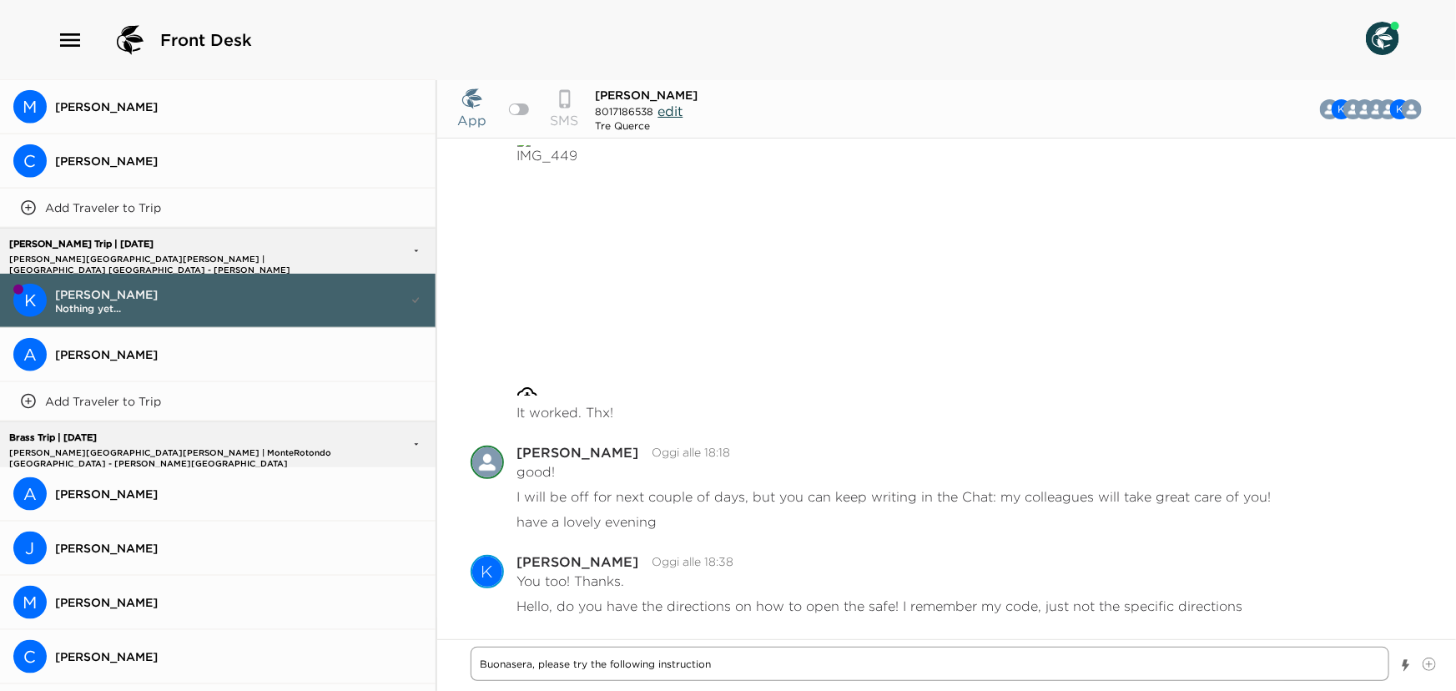
type textarea "x"
type textarea "Buonasera, please try the following instructions"
type textarea "x"
type textarea "Buonasera, please try the following instructions,"
type textarea "x"
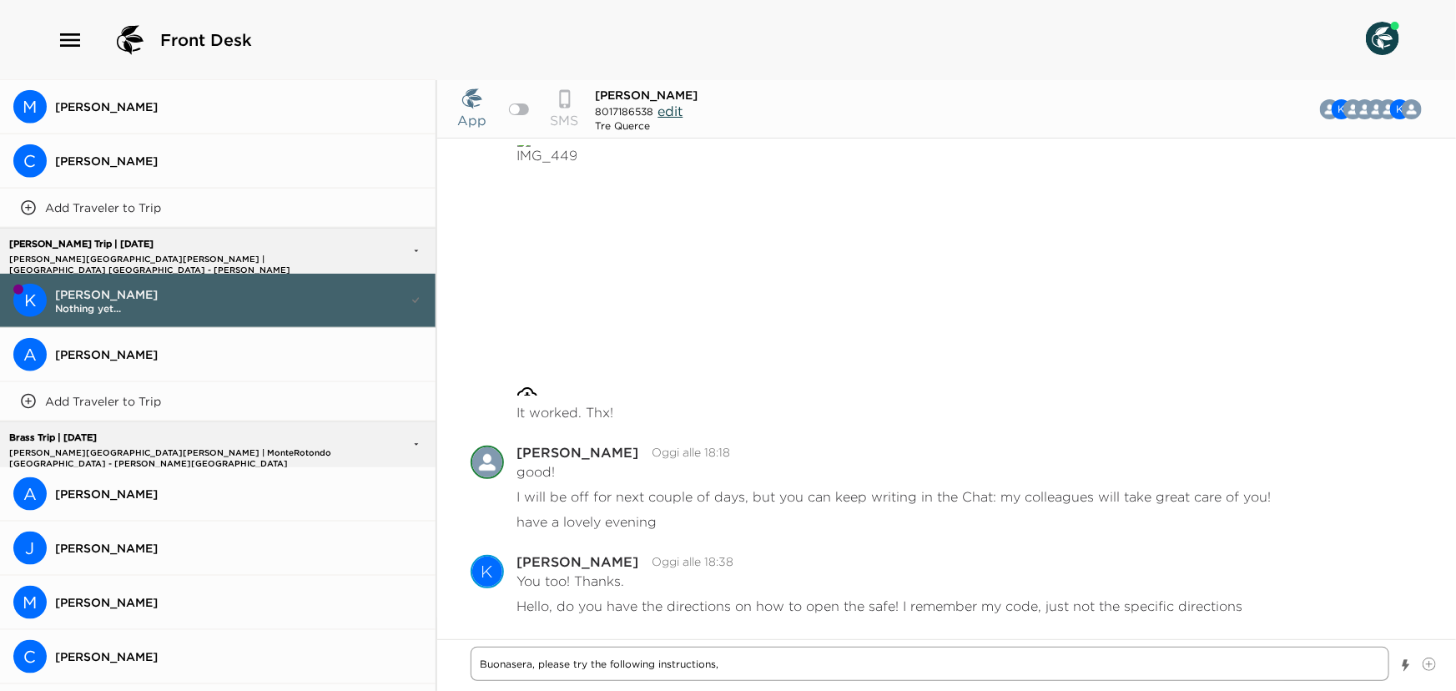
type textarea "Buonasera, please try the following instructions,"
type textarea "x"
type textarea "Buonasera, please try the following instructions, l"
type textarea "x"
type textarea "Buonasera, please try the following instructions, le"
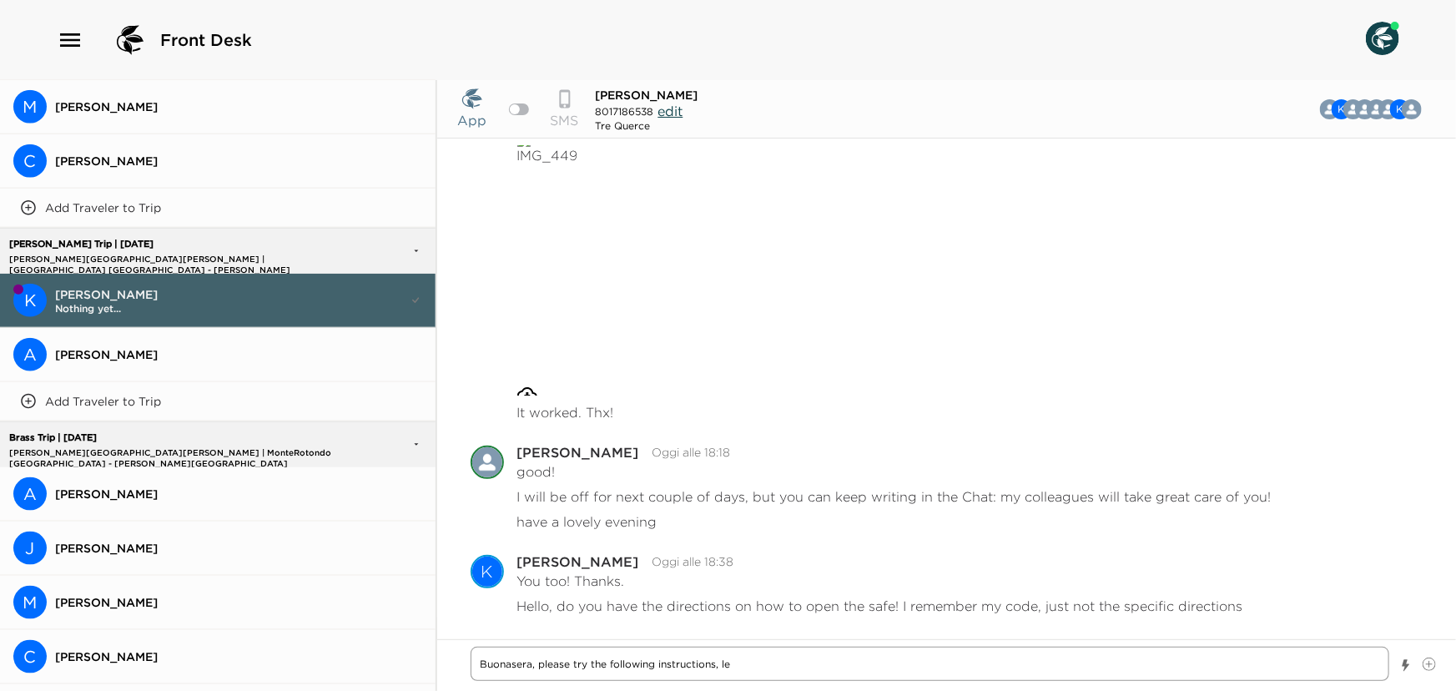
type textarea "x"
type textarea "Buonasera, please try the following instructions, let"
type textarea "x"
type textarea "Buonasera, please try the following instructions, let"
type textarea "x"
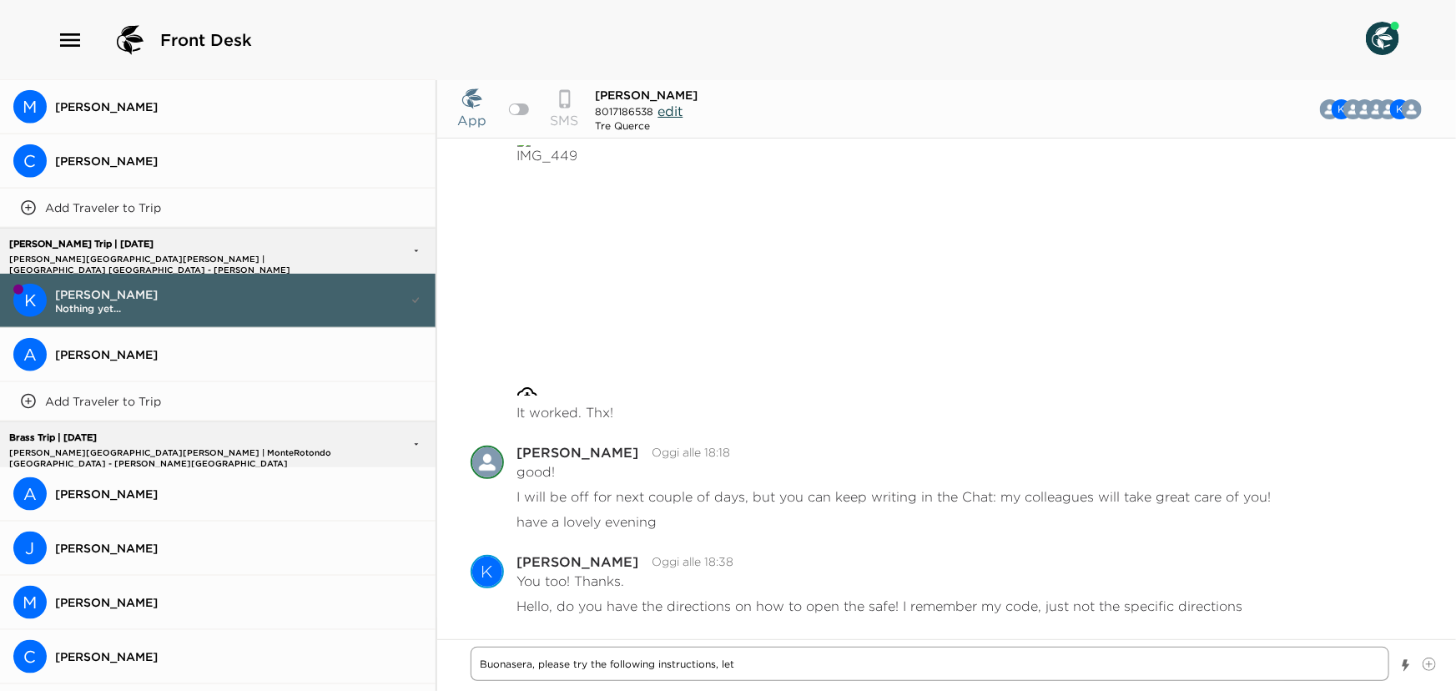
type textarea "Buonasera, please try the following instructions, let u"
type textarea "x"
type textarea "Buonasera, please try the following instructions, let us"
type textarea "x"
type textarea "Buonasera, please try the following instructions, let us"
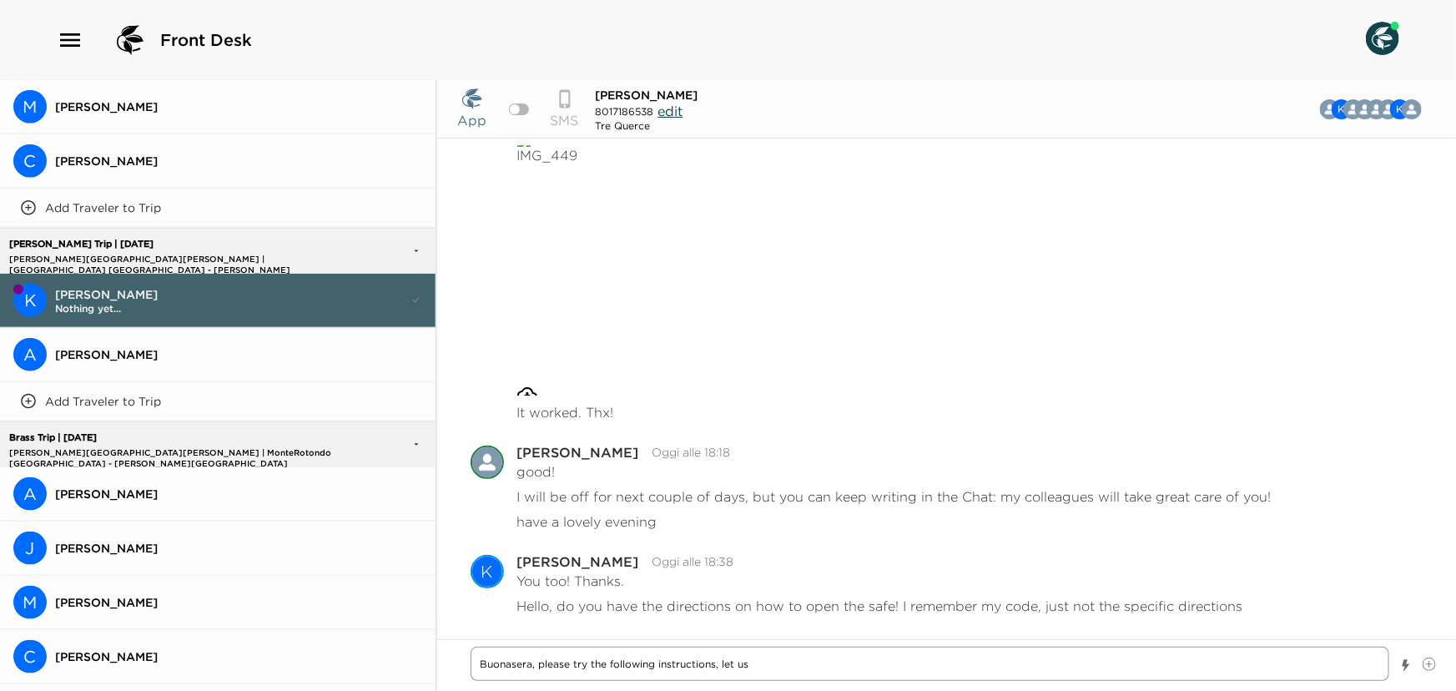
type textarea "x"
type textarea "Buonasera, please try the following instructions, let us k"
type textarea "x"
type textarea "Buonasera, please try the following instructions, let us kn"
type textarea "x"
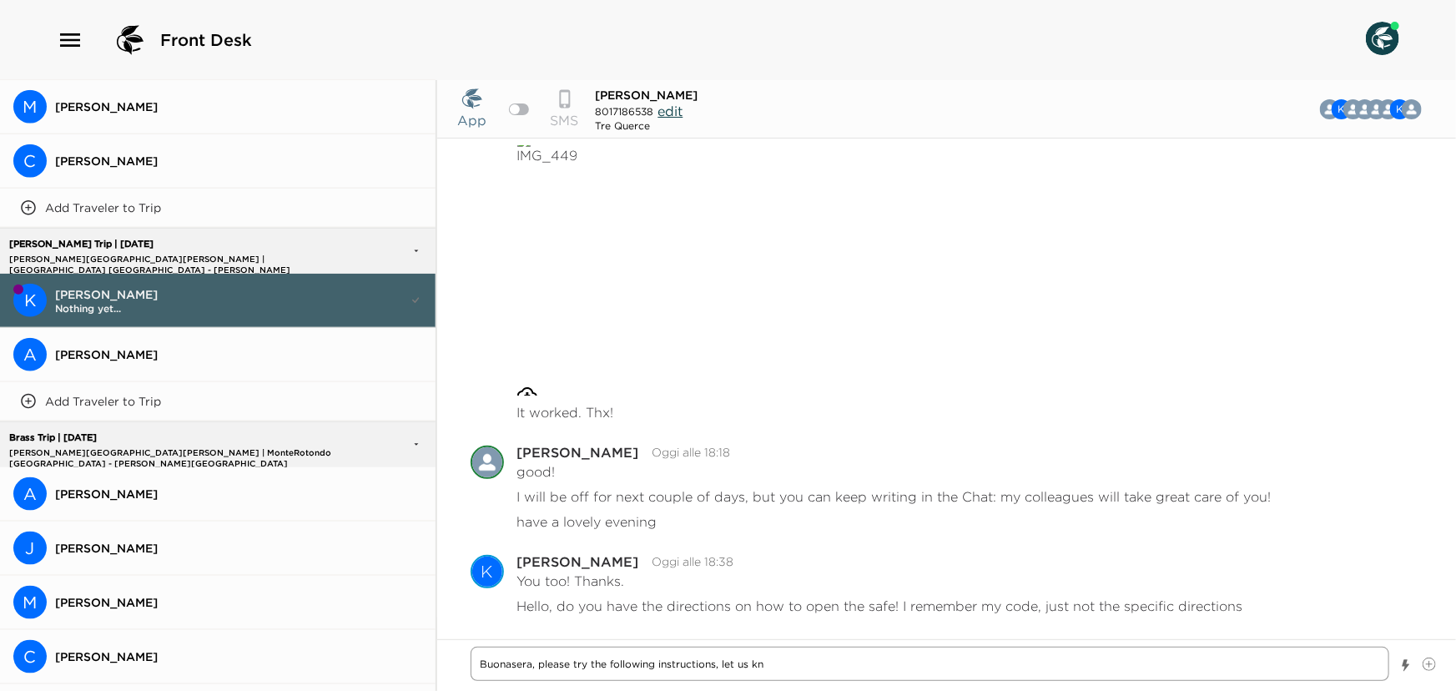
type textarea "Buonasera, please try the following instructions, let us kno"
type textarea "x"
type textarea "Buonasera, please try the following instructions, let us know"
type textarea "x"
type textarea "Buonasera, please try the following instructions, let us know"
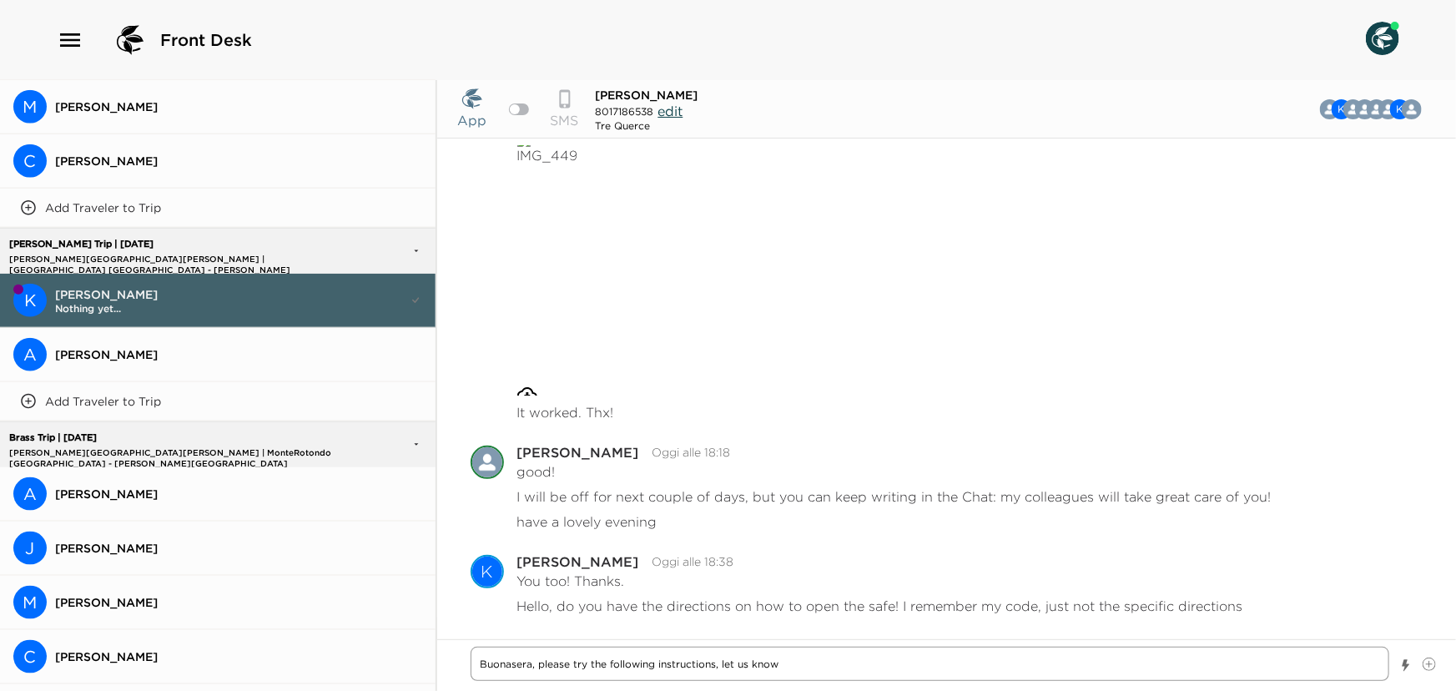
type textarea "x"
type textarea "Buonasera, please try the following instructions, let us know i"
type textarea "x"
type textarea "Buonasera, please try the following instructions, let us know if"
type textarea "x"
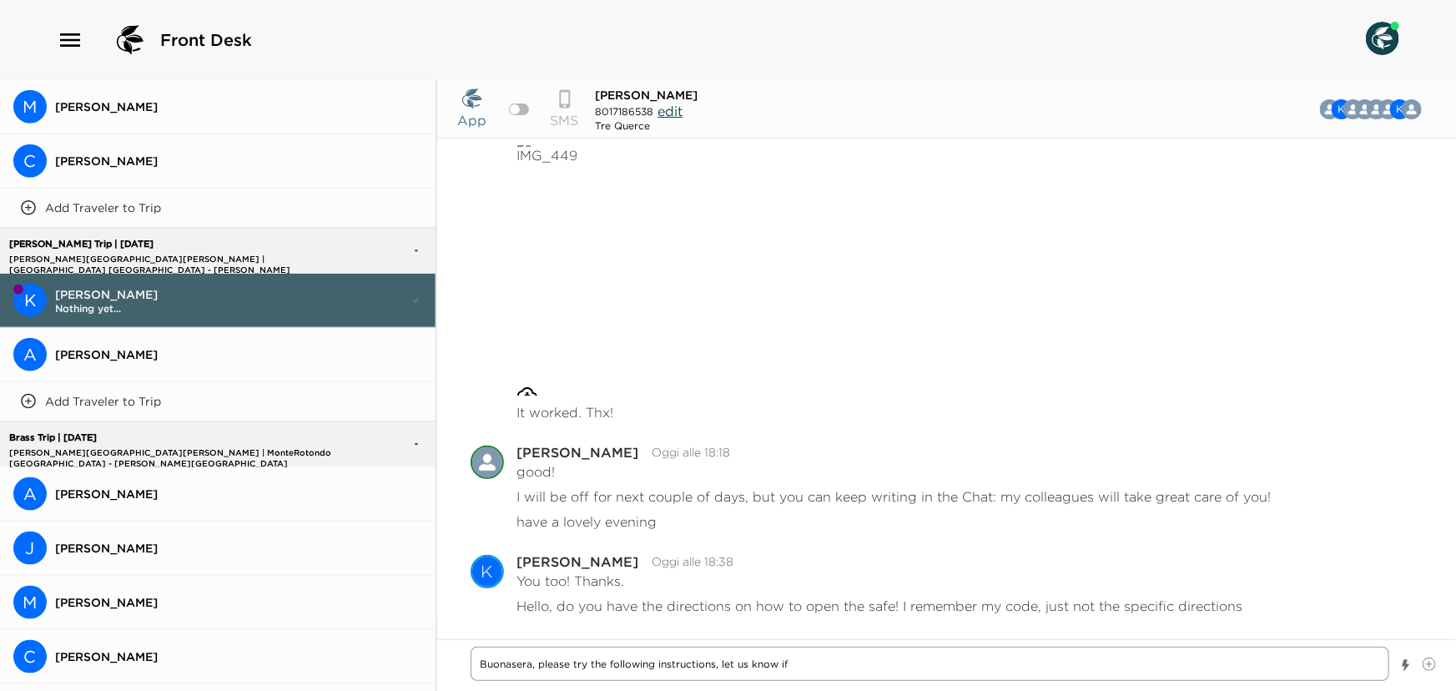
type textarea "Buonasera, please try the following instructions, let us know if"
type textarea "x"
type textarea "Buonasera, please try the following instructions, let us know if t"
type textarea "x"
type textarea "Buonasera, please try the following instructions, let us know if th"
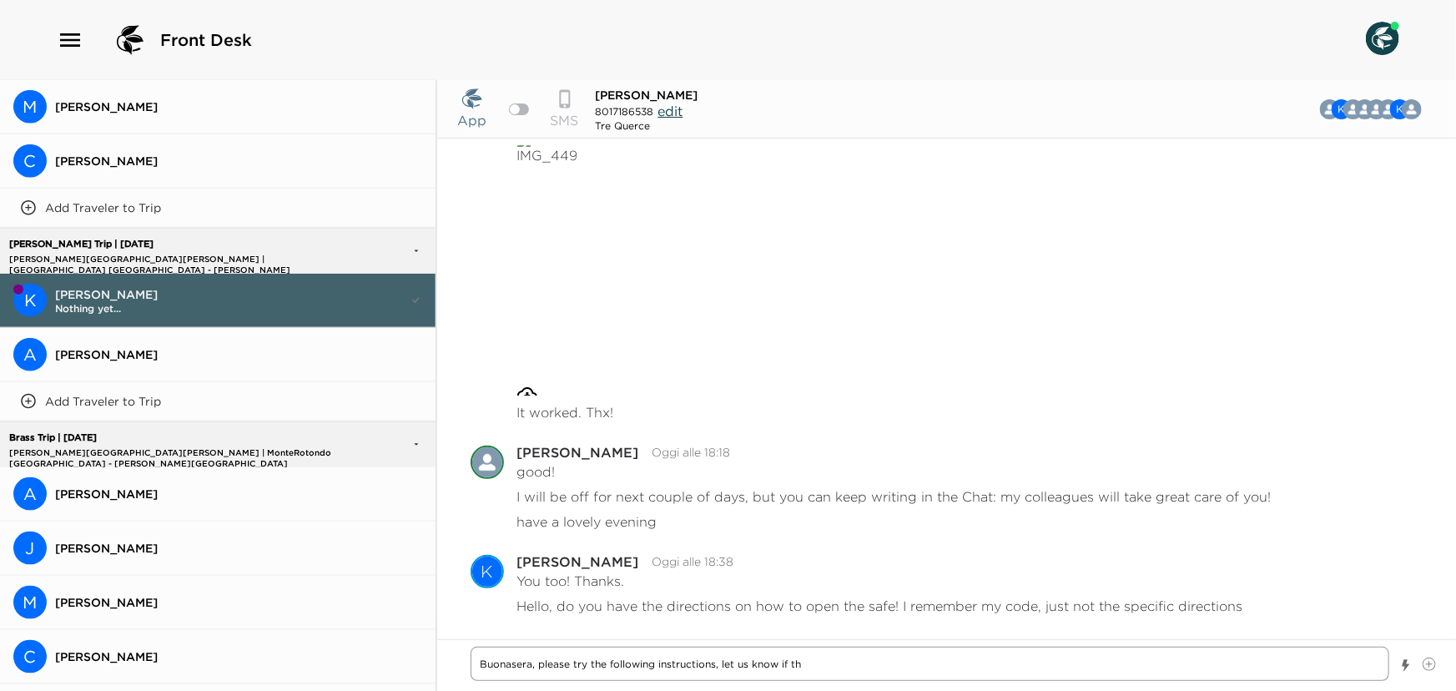
type textarea "x"
type textarea "Buonasera, please try the following instructions, let us know if the"
type textarea "x"
type textarea "Buonasera, please try the following instructions, let us know if they"
type textarea "x"
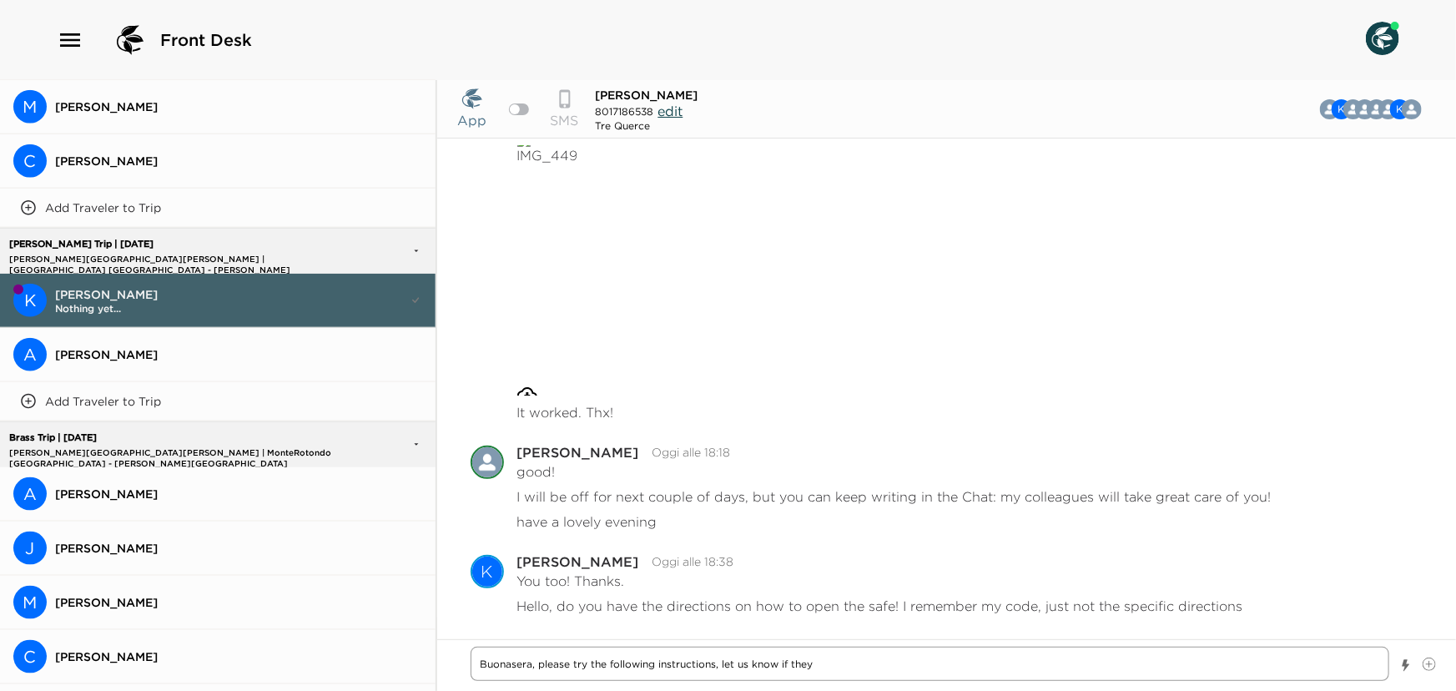
type textarea "Buonasera, please try the following instructions, let us know if they"
type textarea "x"
type textarea "Buonasera, please try the following instructions, let us know if they w"
type textarea "x"
type textarea "Buonasera, please try the following instructions, let us know if they wo"
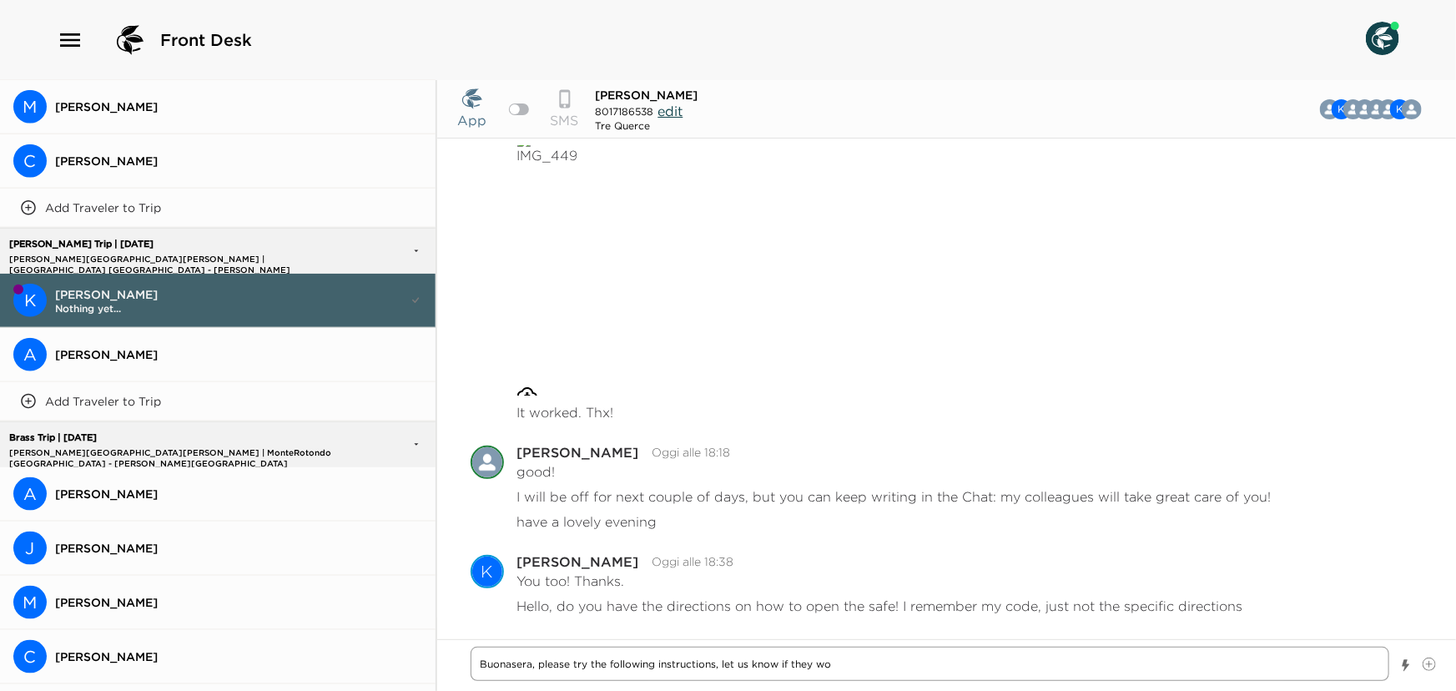
type textarea "x"
type textarea "Buonasera, please try the following instructions, let us know if they wor"
type textarea "x"
type textarea "Buonasera, please try the following instructions, let us know if they work"
type textarea "x"
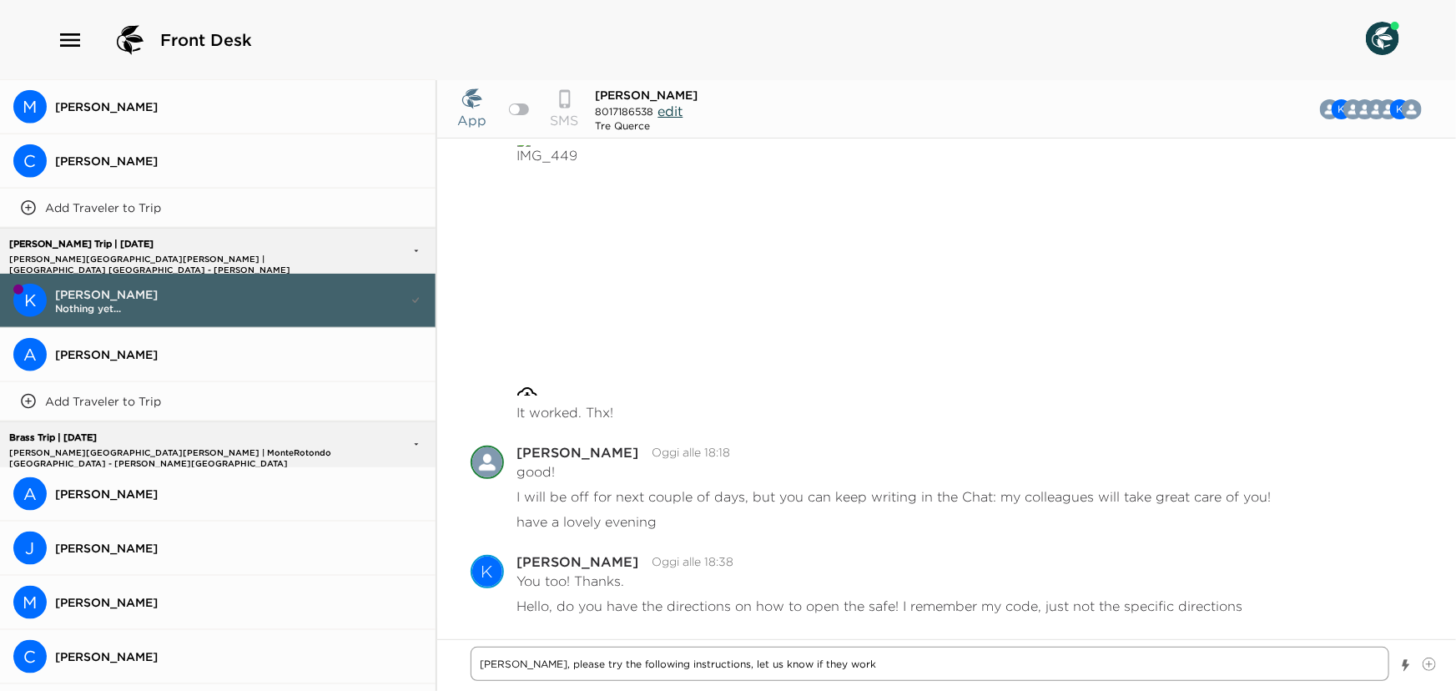
type textarea "Buonasera, please try the following instructions, let us know if they worke"
type textarea "x"
type textarea "Buonasera, please try the following instructions, let us know if they worked"
type textarea "x"
type textarea "Buonasera, please try the following instructions, let us know if they worked,"
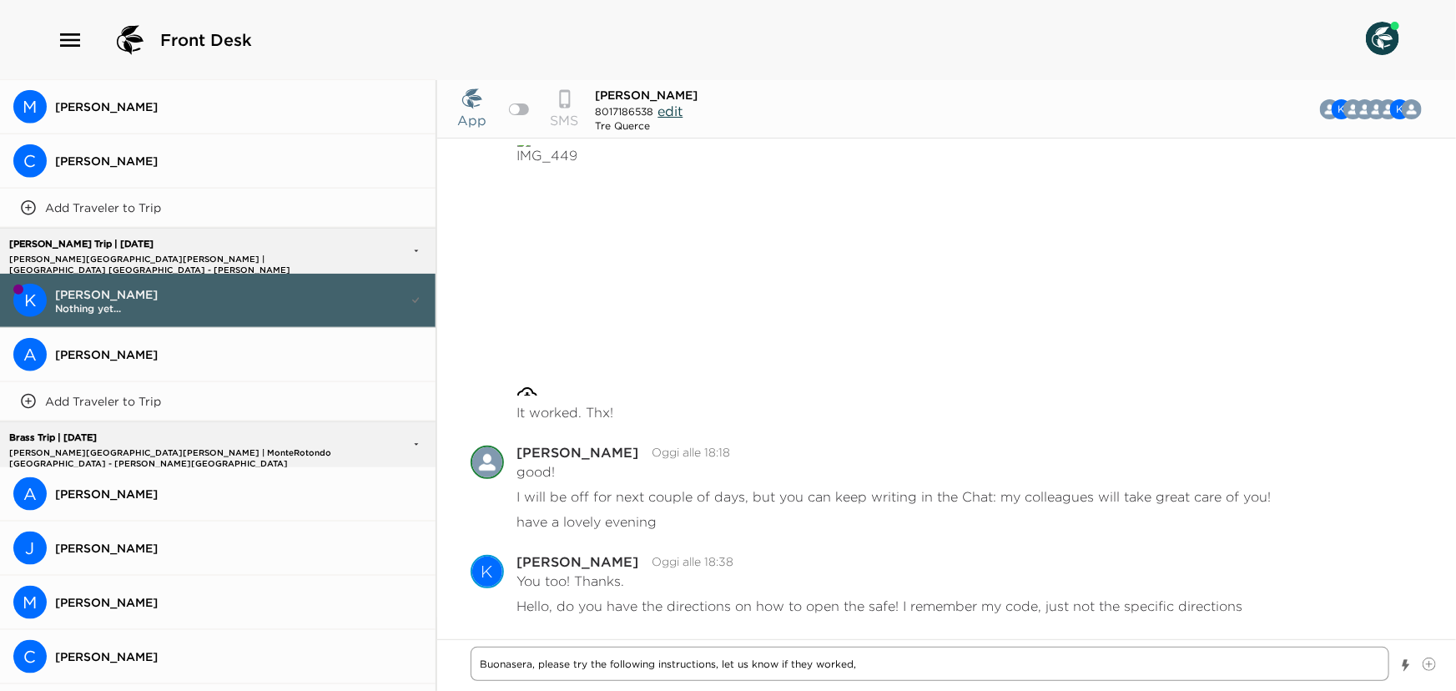
type textarea "x"
type textarea "Buonasera, please try the following instructions, let us know if they worked,"
type textarea "x"
type textarea "Buonasera, please try the following instructions, let us know if they worked, t"
type textarea "x"
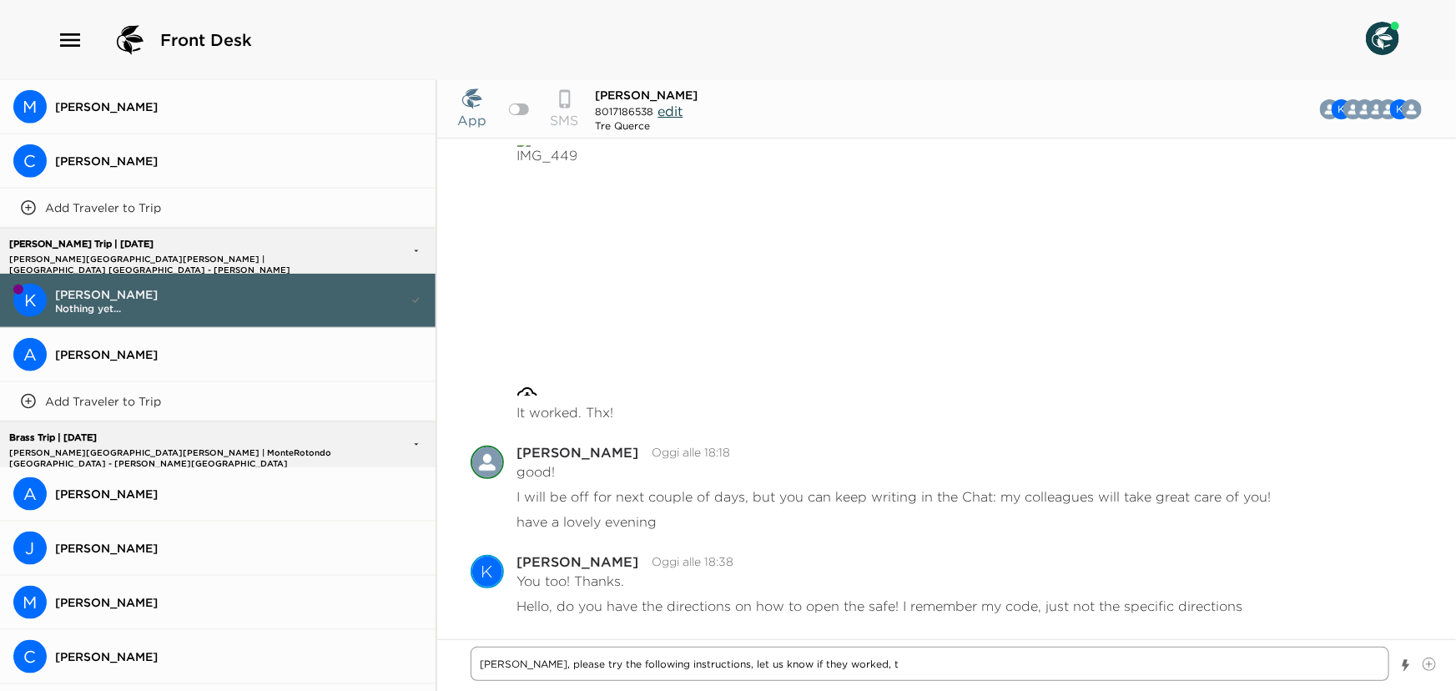
type textarea "Buonasera, please try the following instructions, let us know if they worked, th"
type textarea "x"
type textarea "Buonasera, please try the following instructions, let us know if they worked, t…"
type textarea "x"
type textarea "Buonasera, please try the following instructions, let us know if they worked, t…"
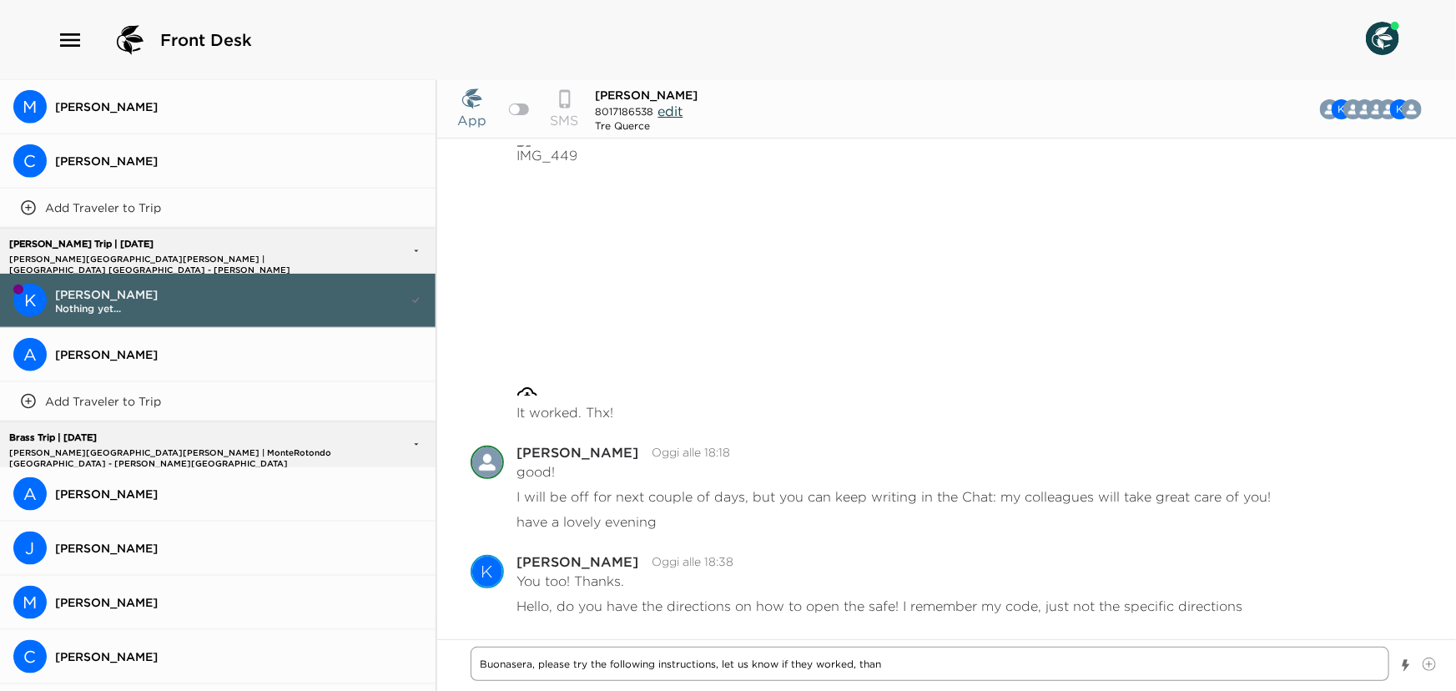
type textarea "x"
type textarea "Buonasera, please try the following instructions, let us know if they worked, t…"
type textarea "x"
type textarea "Buonasera, please try the following instructions, let us know if they worked, t…"
type textarea "x"
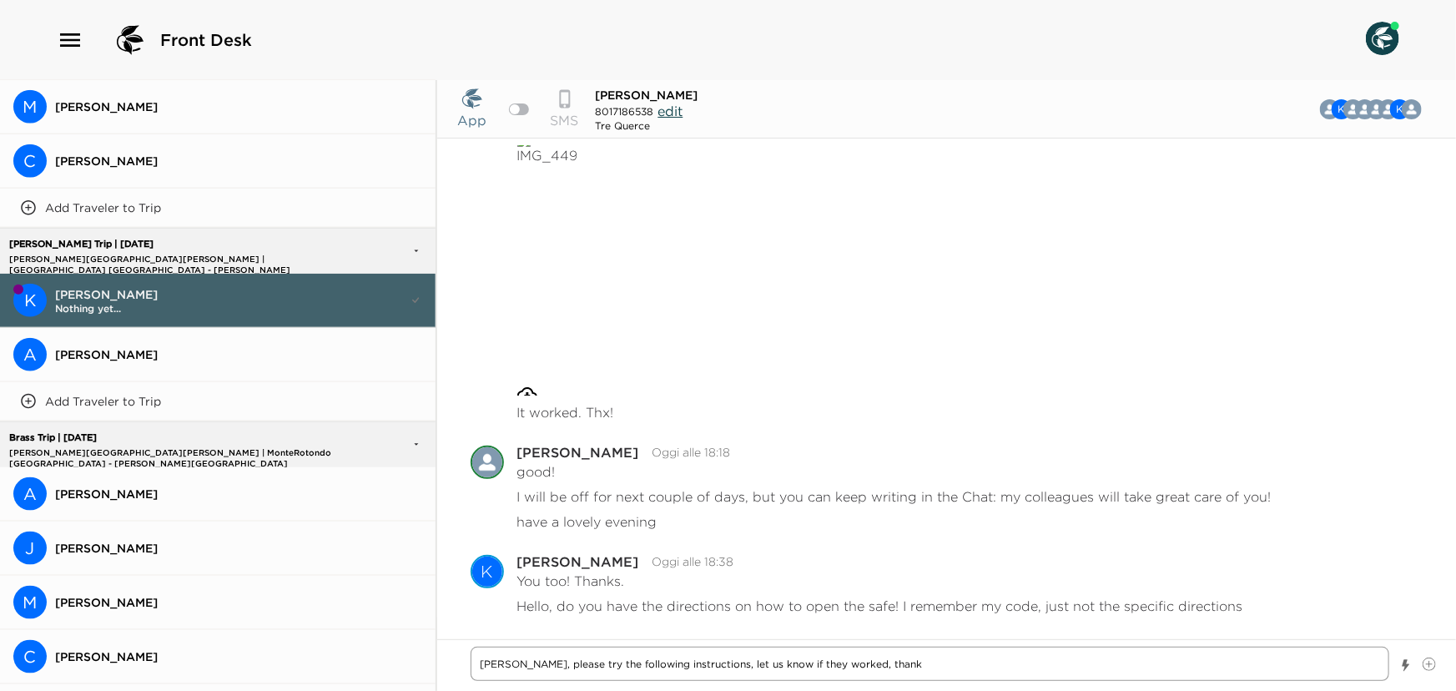
type textarea "Buonasera, please try the following instructions, let us know if they worked, t…"
type textarea "x"
type textarea "Buonasera, please try the following instructions, let us know if they worked, t…"
type textarea "x"
type textarea "Buonasera, please try the following instructions, let us know if they worked, t…"
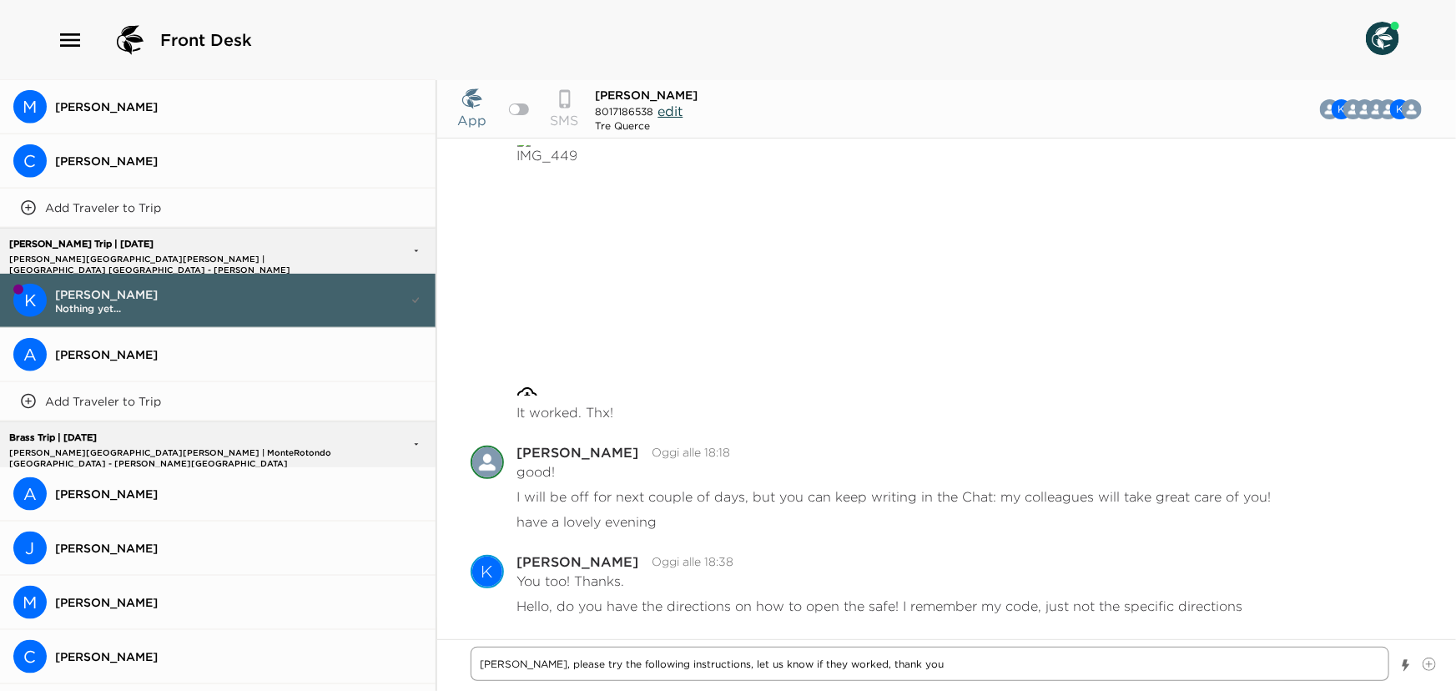
type textarea "x"
type textarea "Buonasera, please try the following instructions, let us know if they worked, t…"
type textarea "x"
type textarea "Buonasera, please try the following instructions, let us know if they worked, t…"
type textarea "x"
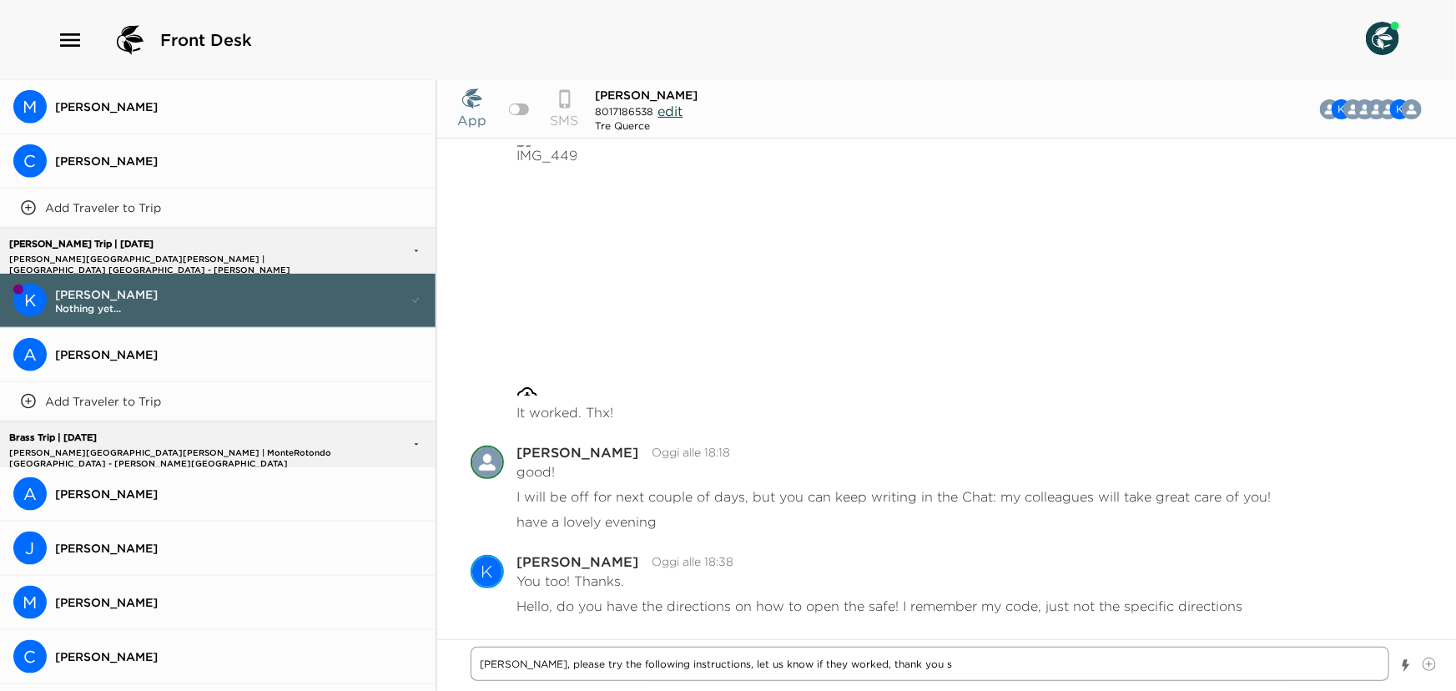
type textarea "Buonasera, please try the following instructions, let us know if they worked, t…"
type textarea "x"
type textarea "Buonasera, please try the following instructions, let us know if they worked, t…"
type textarea "x"
type textarea "Buonasera, please try the following instructions, let us know if they worked, t…"
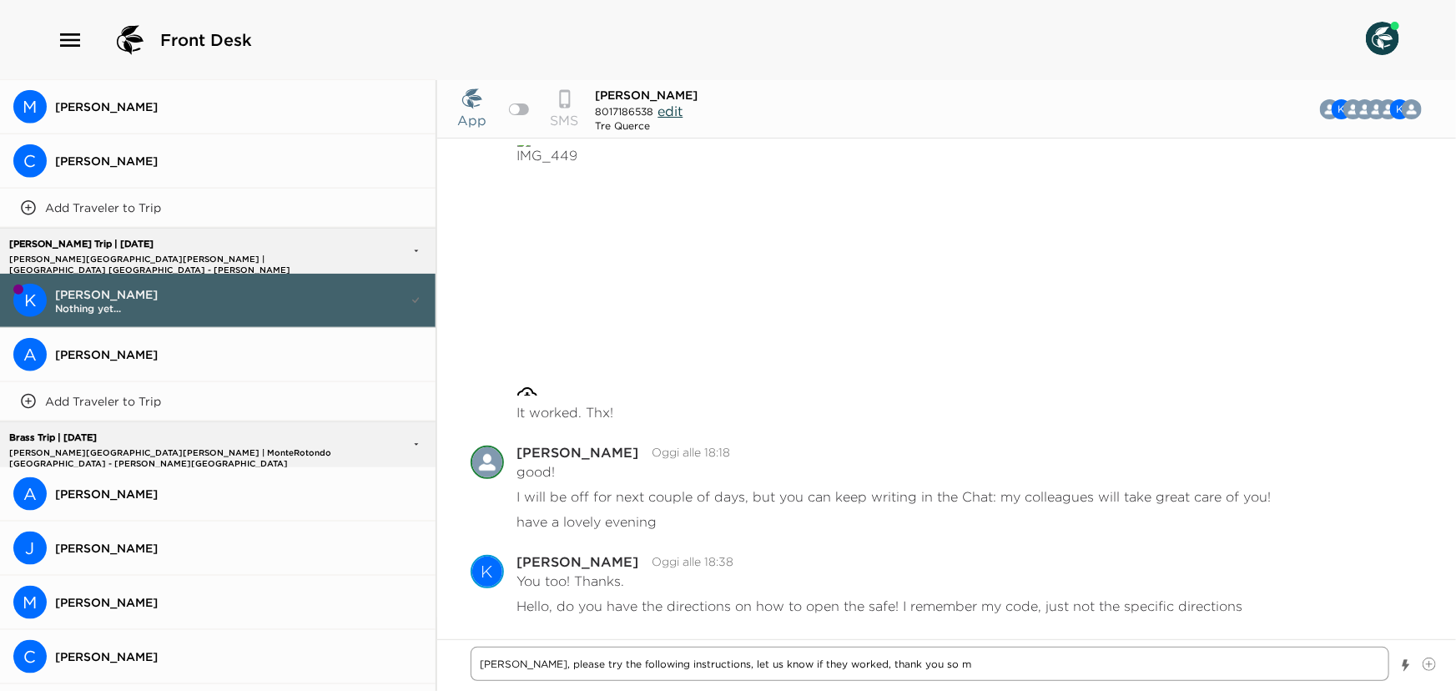
type textarea "x"
type textarea "Buonasera, please try the following instructions, let us know if they worked, t…"
type textarea "x"
type textarea "Buonasera, please try the following instructions, let us know if they worked, t…"
type textarea "x"
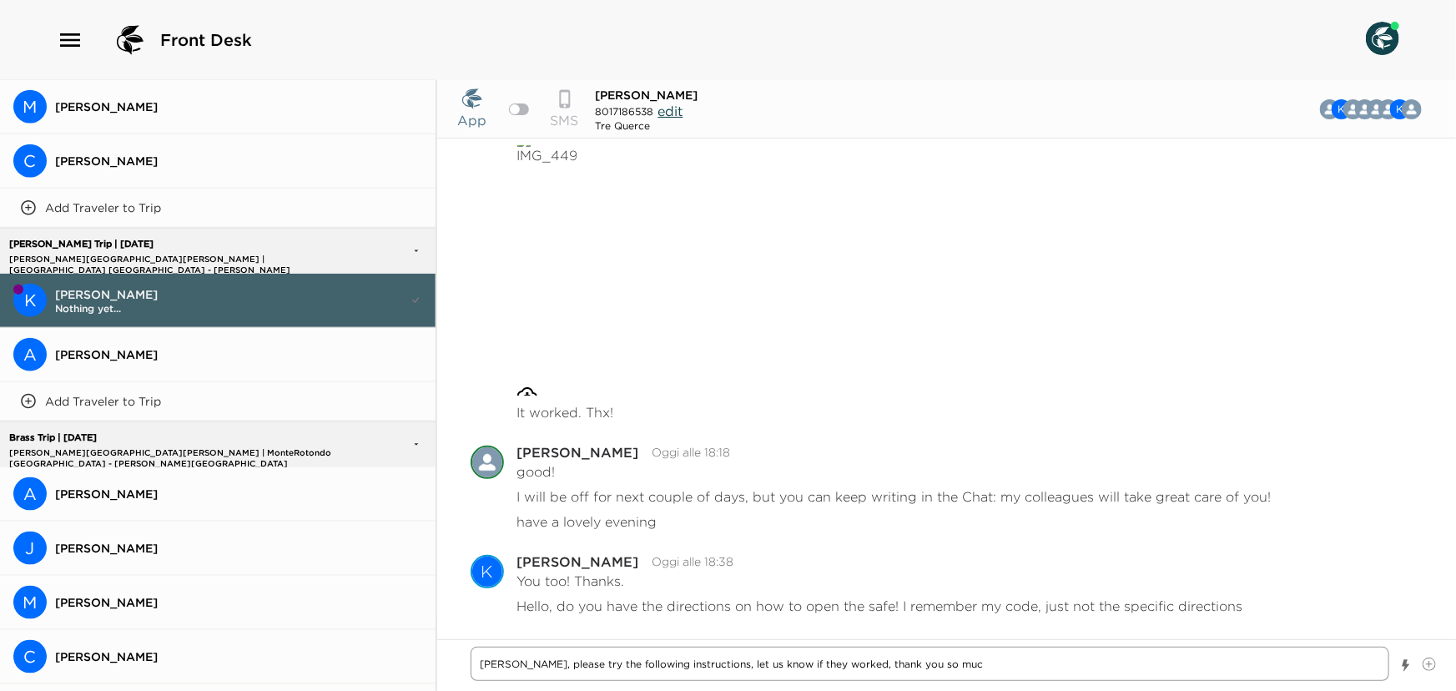
type textarea "Buonasera, please try the following instructions, let us know if they worked, t…"
type textarea "x"
type textarea "Buonasera, please try the following instructions, let us know if they worked, t…"
type textarea "x"
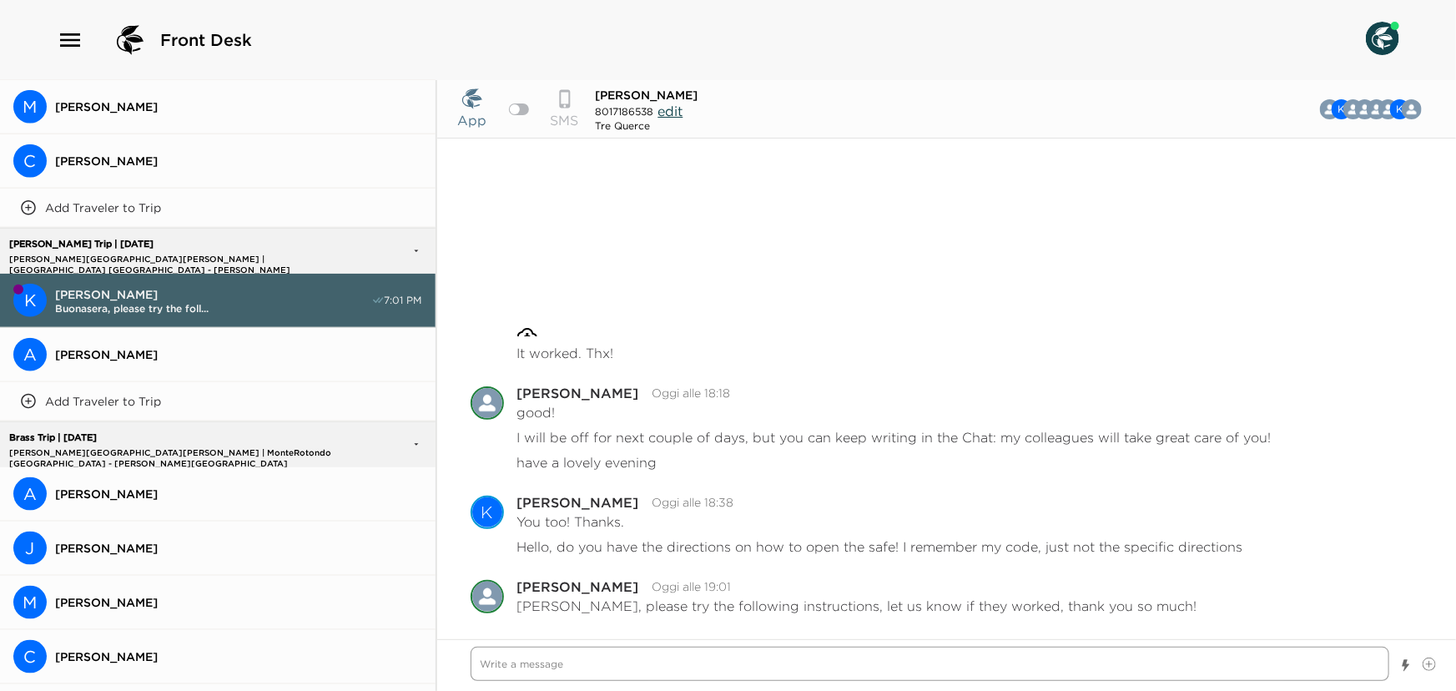
paste textarea "TO SET THE COMBINATION: The door of the safe must be open while performing the …"
type textarea "x"
type textarea "TO SET THE COMBINATION: The door of the safe must be open while performing the …"
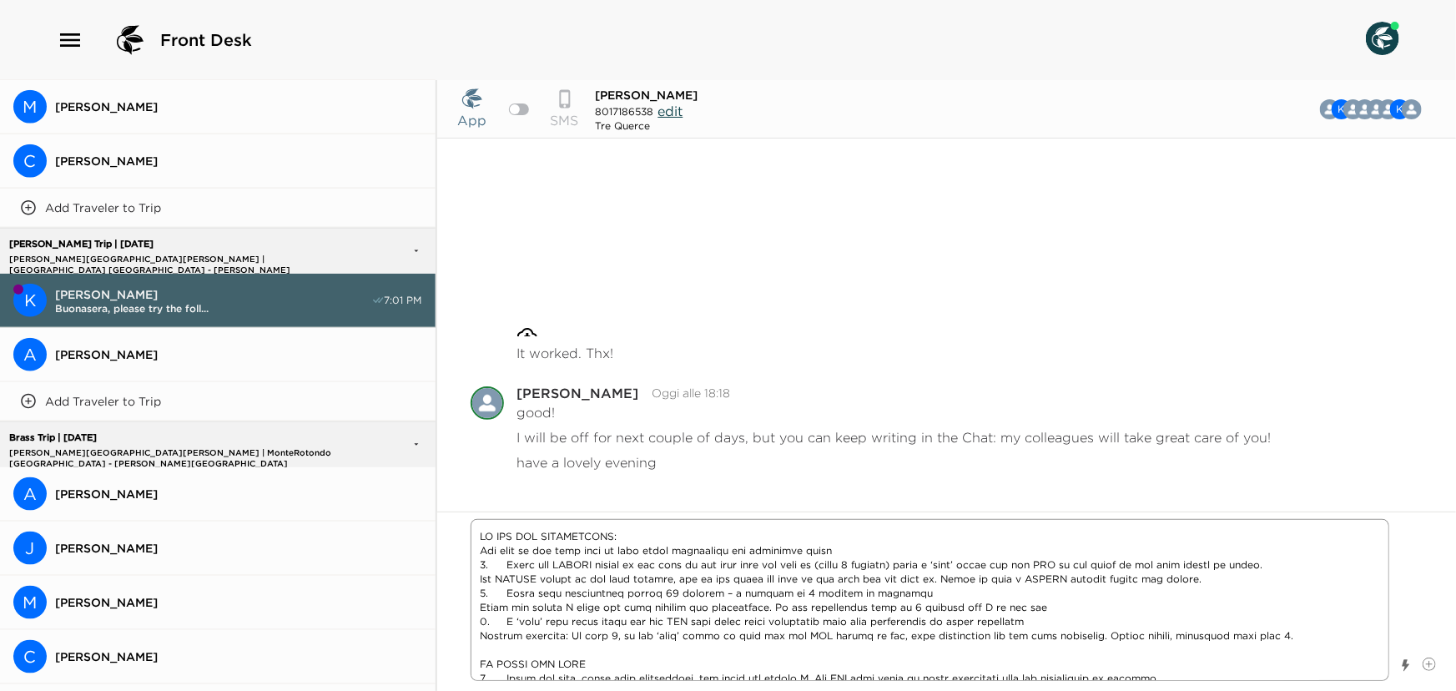
scroll to position [1110, 0]
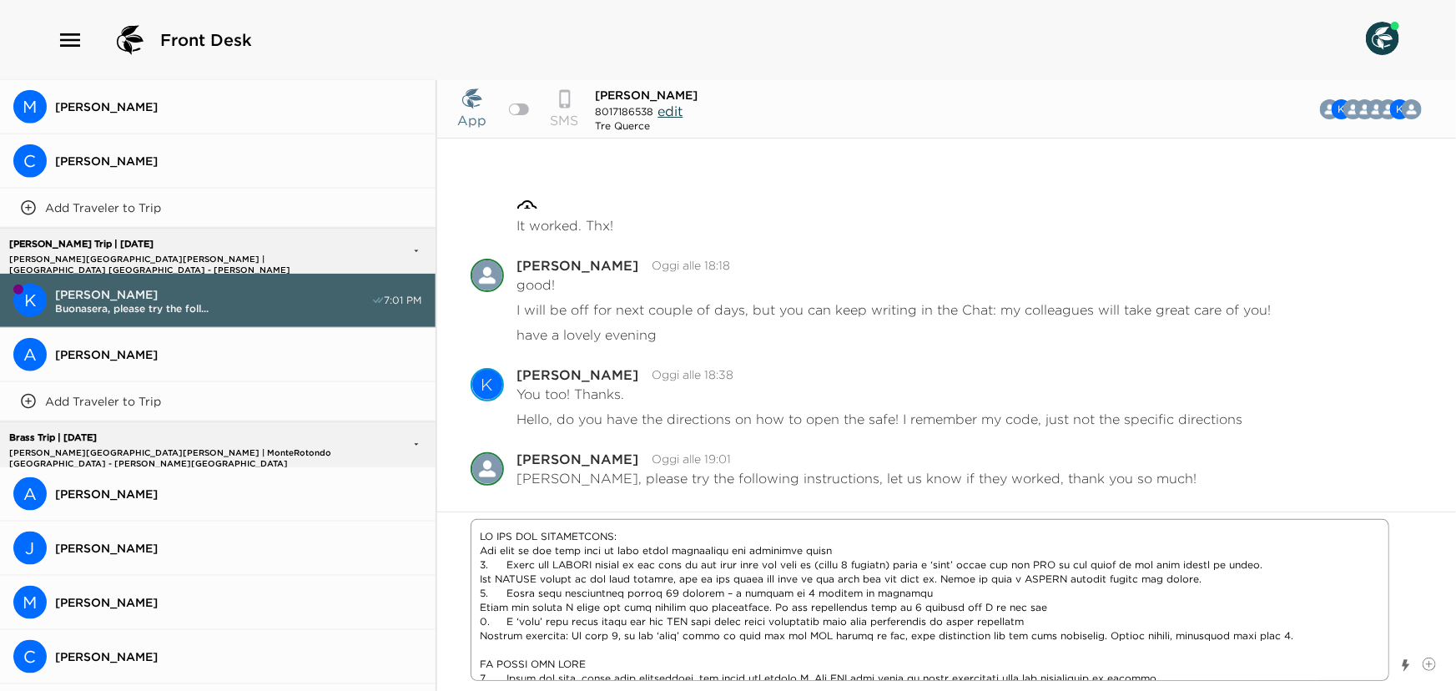
type textarea "x"
type textarea "TO SET THE COMBINATION: The door of the safe must be open while performing the …"
type textarea "x"
type textarea "TO SET THE COMBINATION: The door of the safe must be open while performing the …"
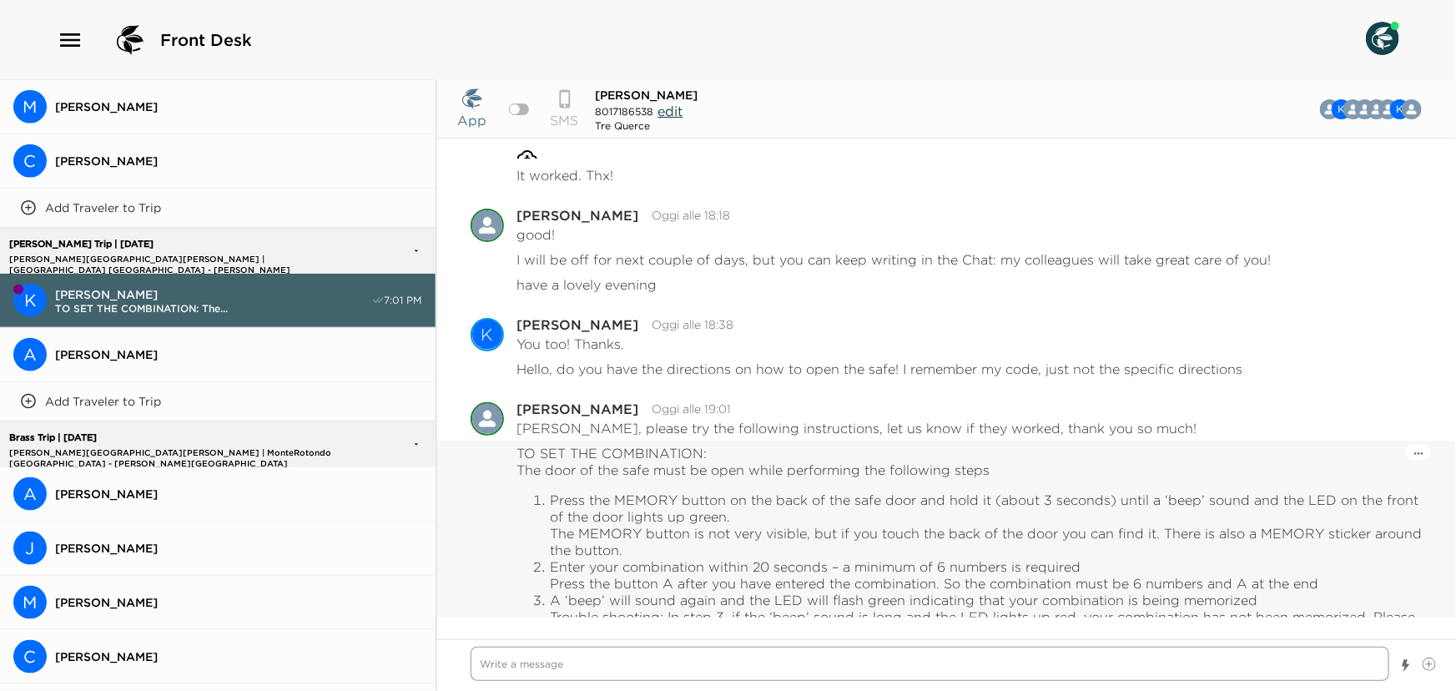
scroll to position [1387, 0]
